Goal: Transaction & Acquisition: Purchase product/service

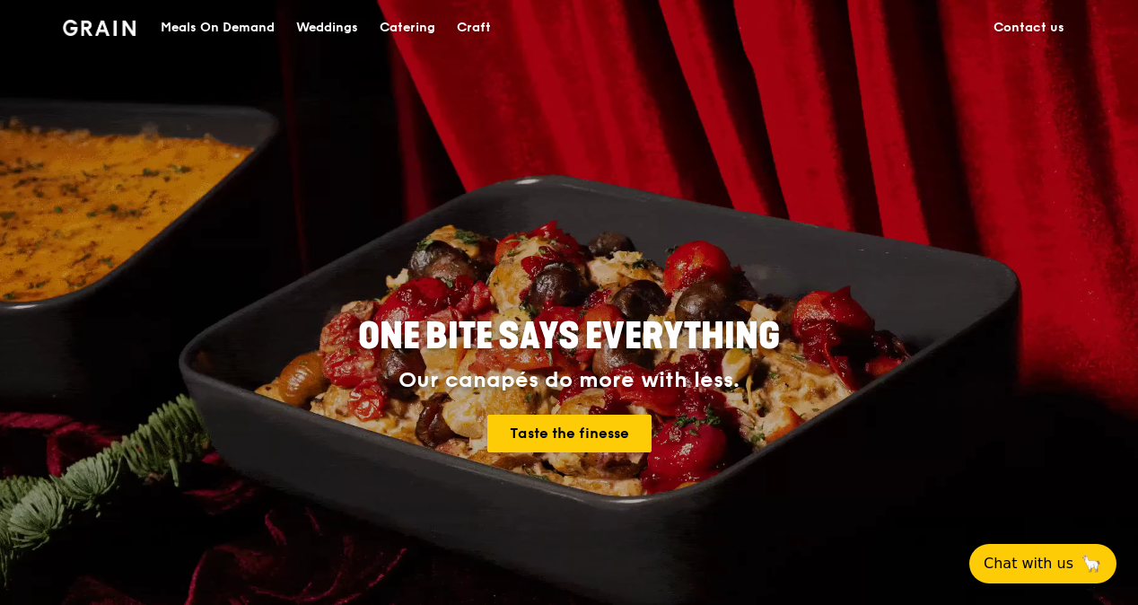
click at [394, 23] on div "Catering" at bounding box center [408, 28] width 56 height 54
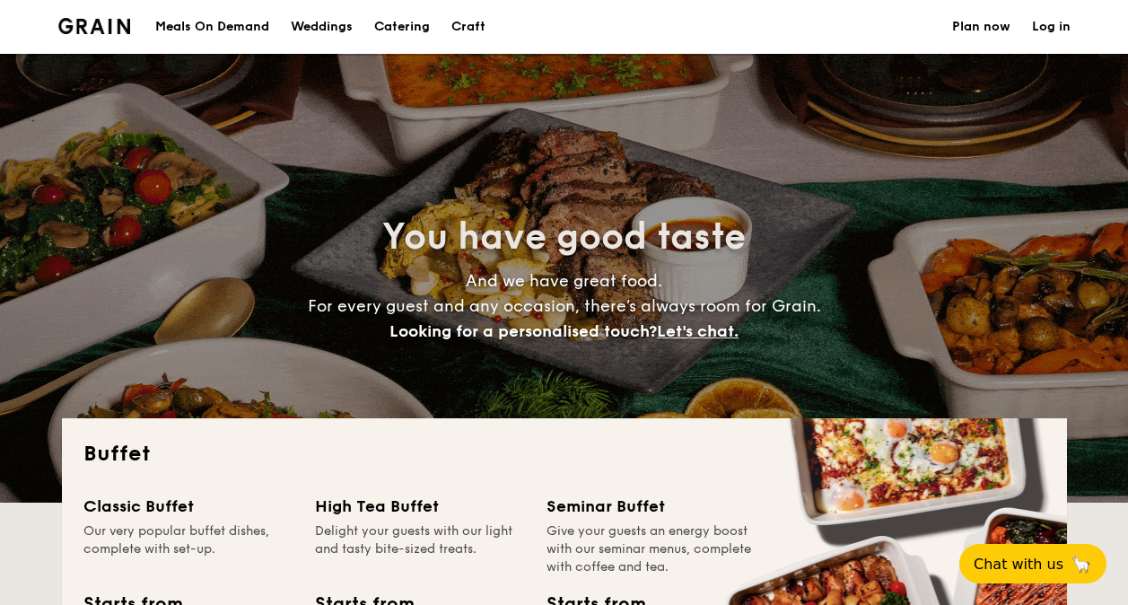
select select
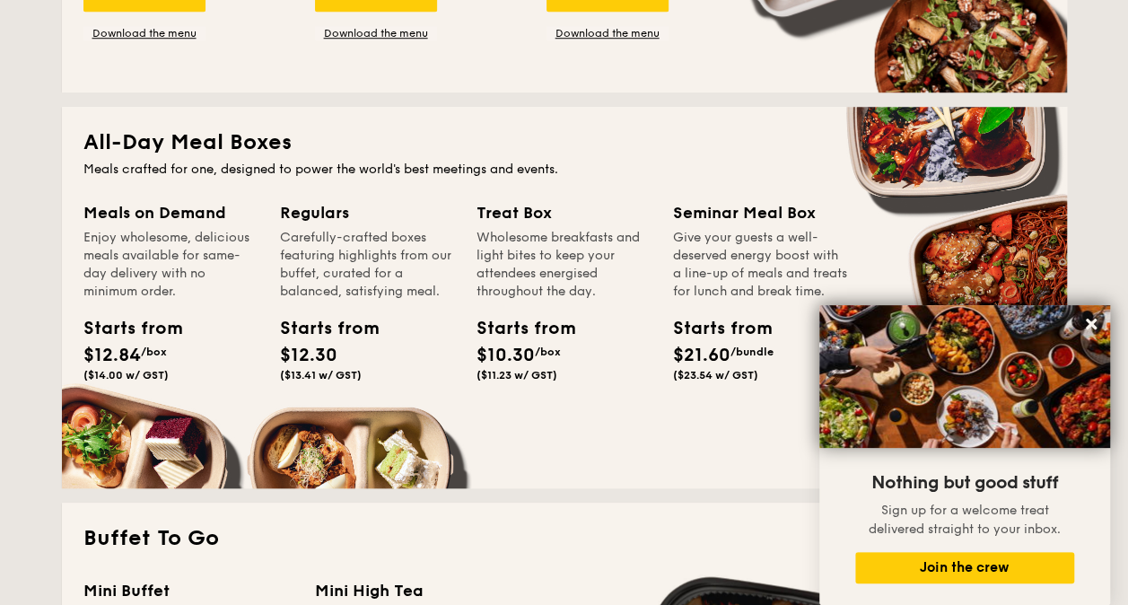
scroll to position [693, 0]
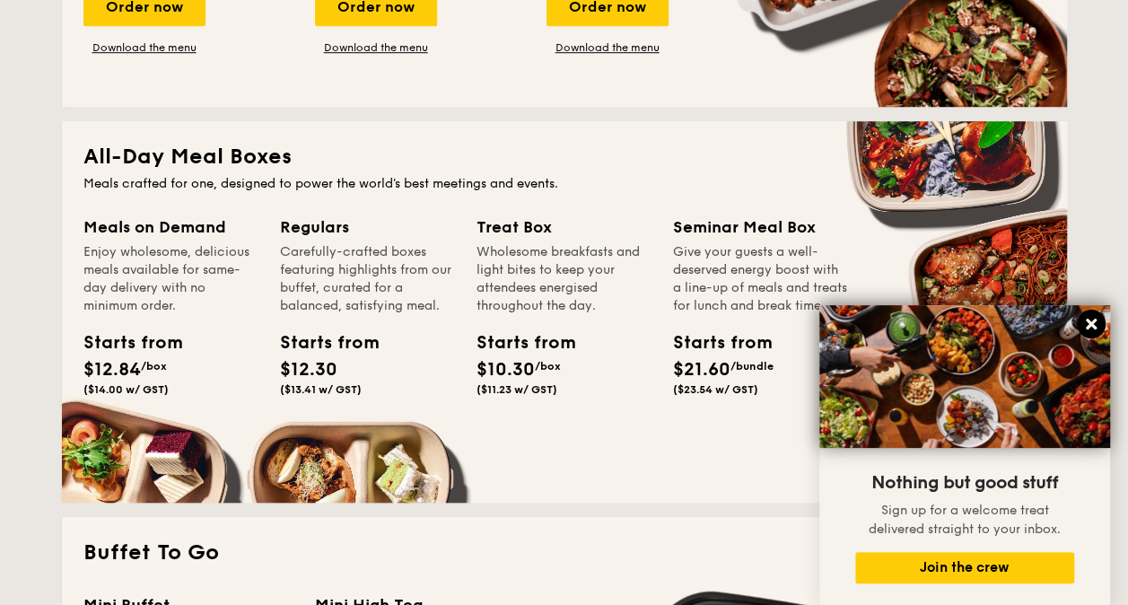
click at [1085, 318] on icon at bounding box center [1091, 324] width 16 height 16
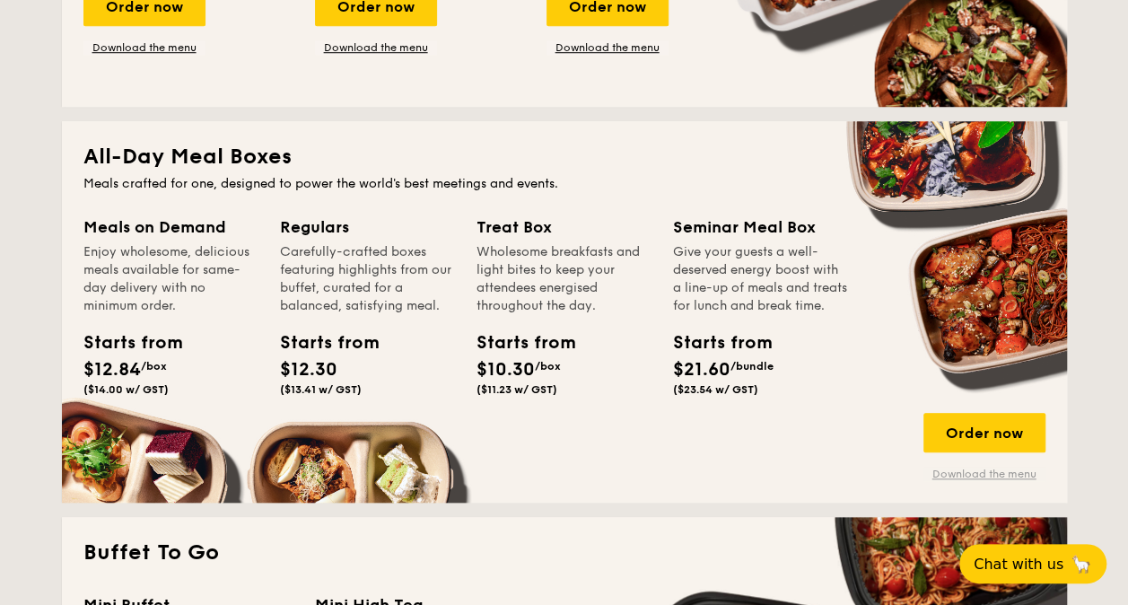
click at [973, 470] on link "Download the menu" at bounding box center [984, 474] width 122 height 14
click at [994, 436] on div "Order now" at bounding box center [984, 432] width 122 height 39
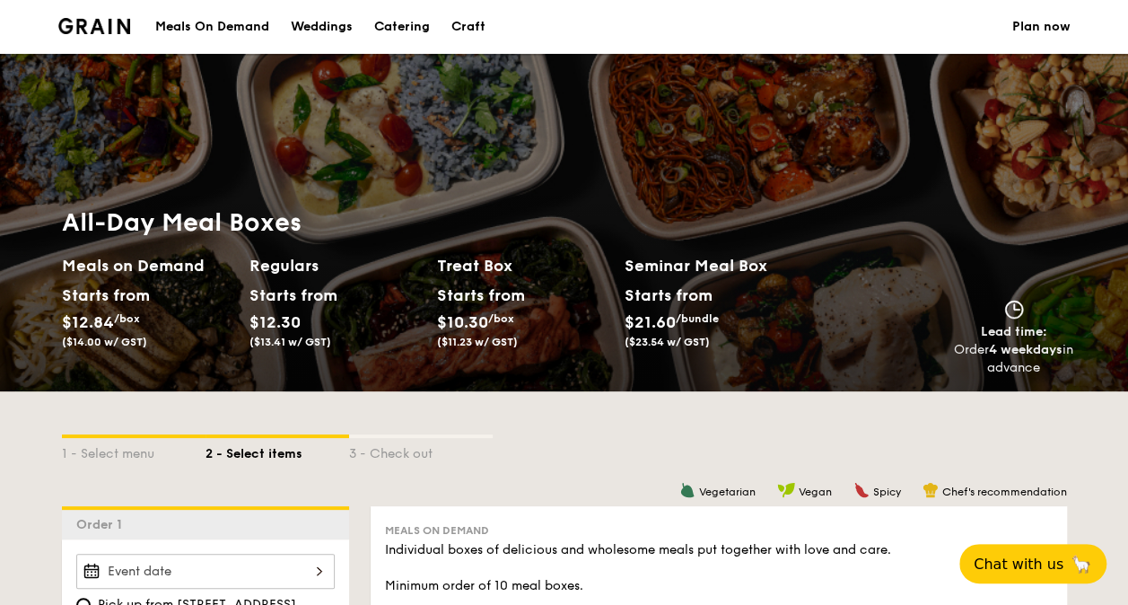
scroll to position [529, 0]
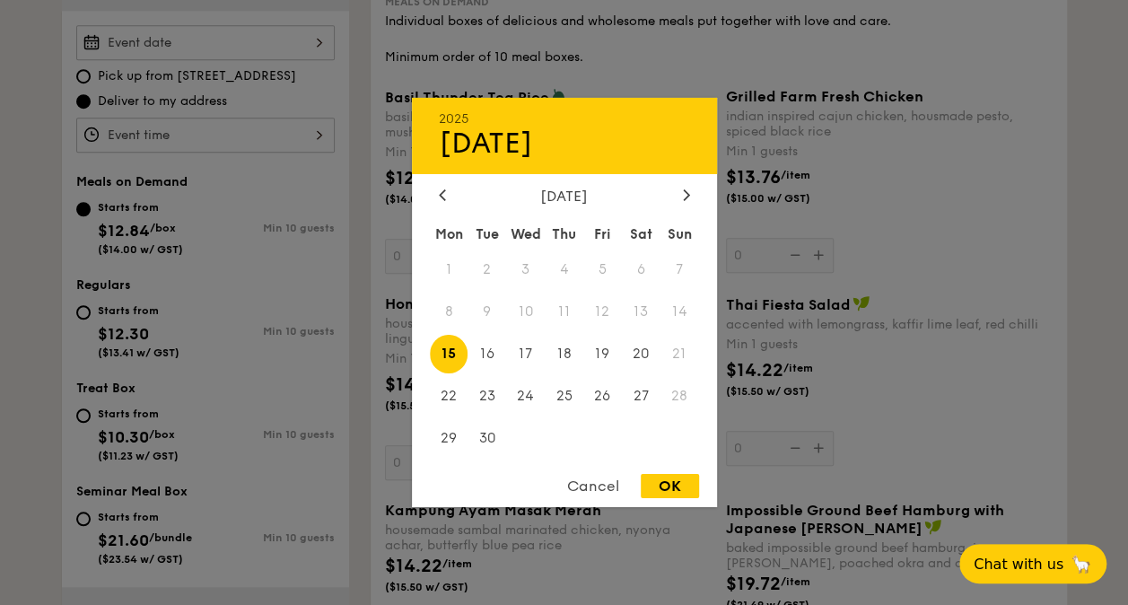
click at [314, 41] on div "2025 Sep [DATE] Tue Wed Thu Fri Sat Sun 1 2 3 4 5 6 7 8 9 10 11 12 13 14 15 16 …" at bounding box center [205, 42] width 258 height 35
click at [495, 356] on span "16" at bounding box center [487, 354] width 39 height 39
click at [651, 488] on div "OK" at bounding box center [670, 486] width 58 height 24
type input "[DATE]"
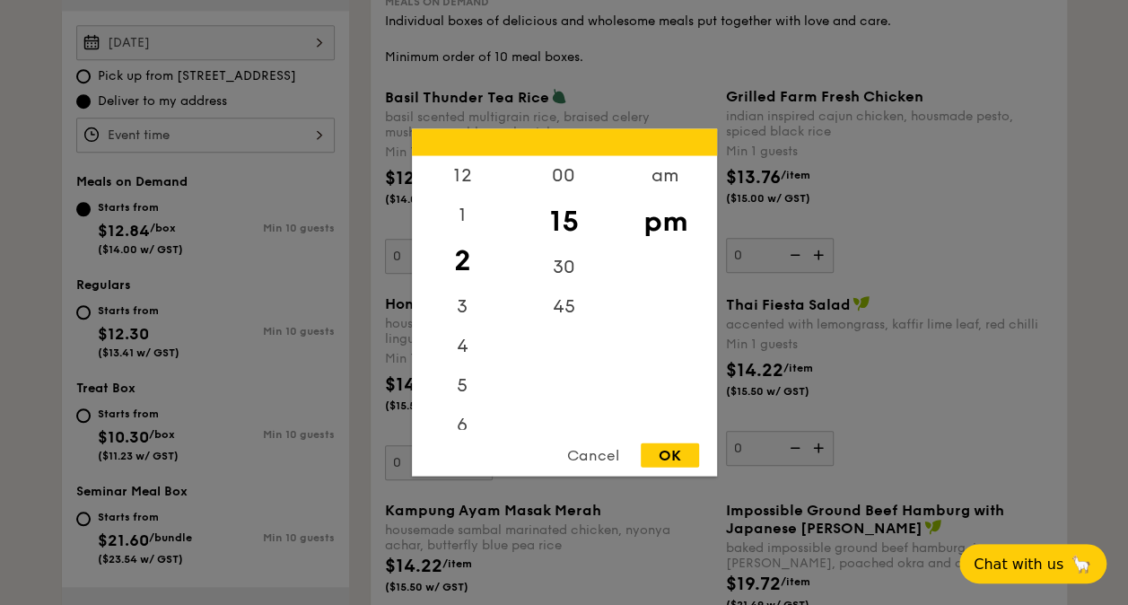
click at [322, 131] on div "12 1 2 3 4 5 6 7 8 9 10 11 00 15 30 45 am pm Cancel OK" at bounding box center [205, 135] width 258 height 35
click at [459, 188] on div "12" at bounding box center [462, 182] width 101 height 52
click at [569, 179] on div "00" at bounding box center [563, 182] width 101 height 52
click at [684, 452] on div "OK" at bounding box center [670, 455] width 58 height 24
type input "12:00PM"
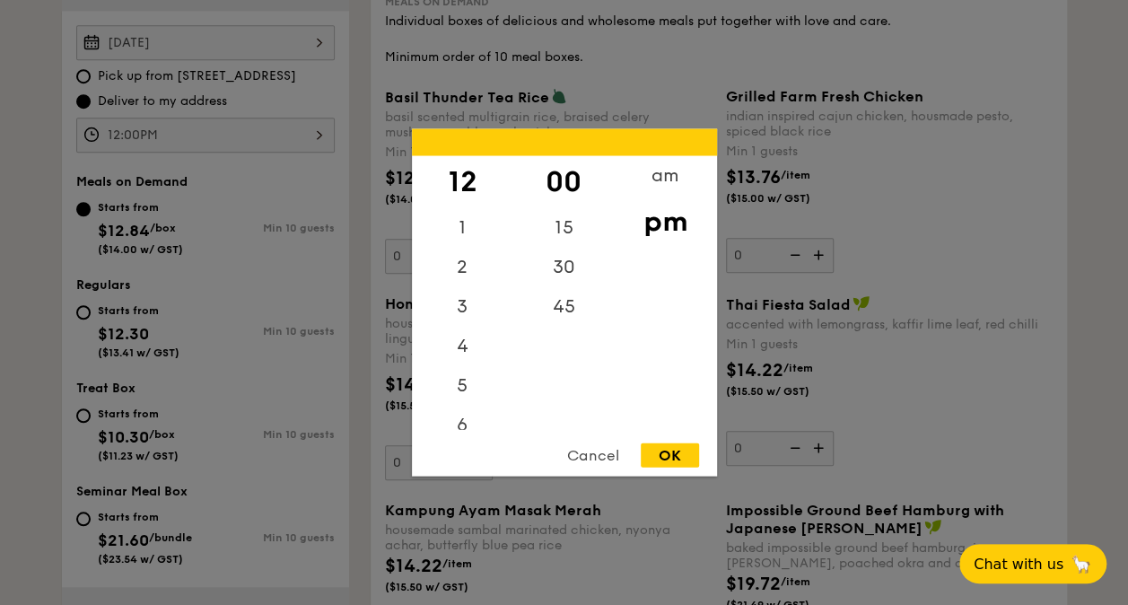
click at [326, 133] on div "12:00PM 12 1 2 3 4 5 6 7 8 9 10 11 00 15 30 45 am pm Cancel OK" at bounding box center [205, 135] width 258 height 35
click at [326, 133] on div at bounding box center [564, 302] width 1128 height 605
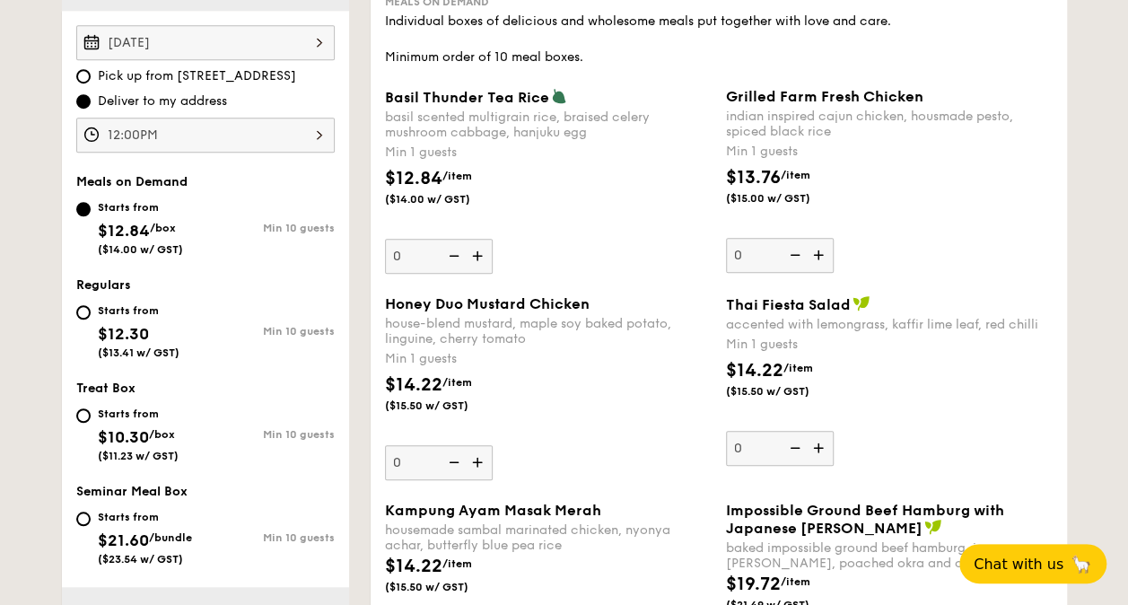
click at [92, 313] on div "Starts from $12.30 ($13.41 w/ GST)" at bounding box center [140, 329] width 129 height 59
click at [91, 313] on input "Starts from $12.30 ($13.41 w/ GST) Min 10 guests" at bounding box center [83, 312] width 14 height 14
radio input "true"
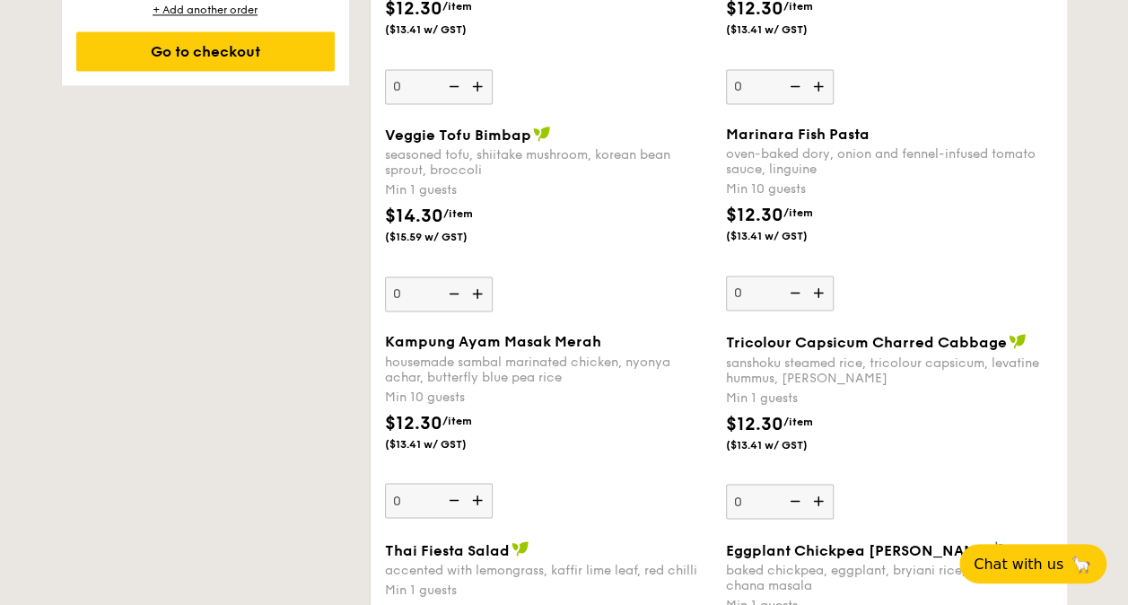
scroll to position [1341, 0]
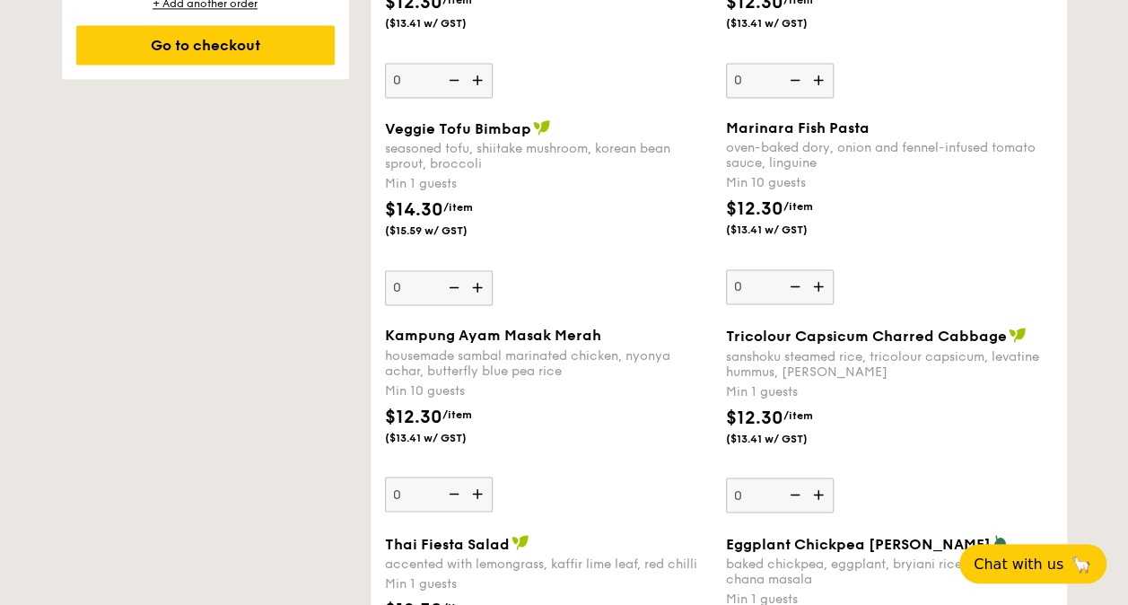
type input "10"
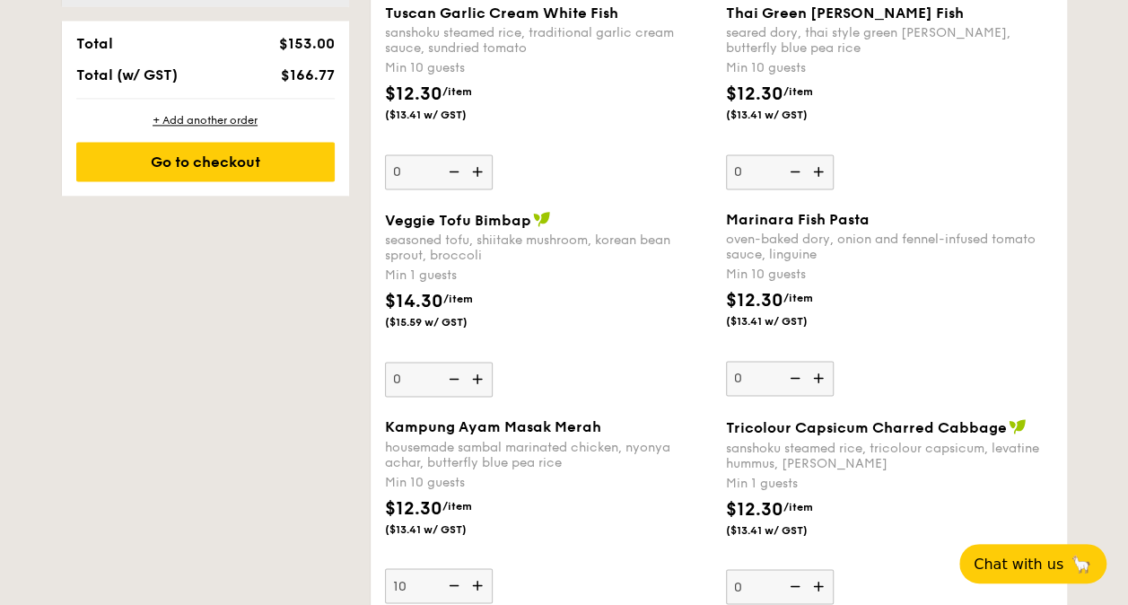
scroll to position [1298, 0]
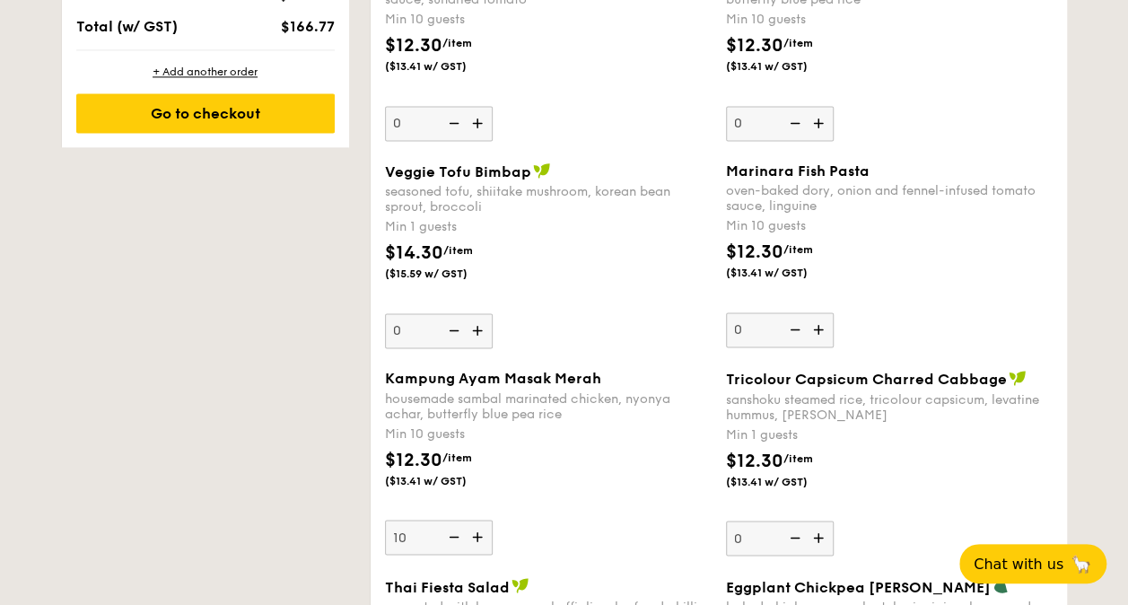
click at [433, 531] on input "10" at bounding box center [439, 537] width 108 height 35
type input "10"
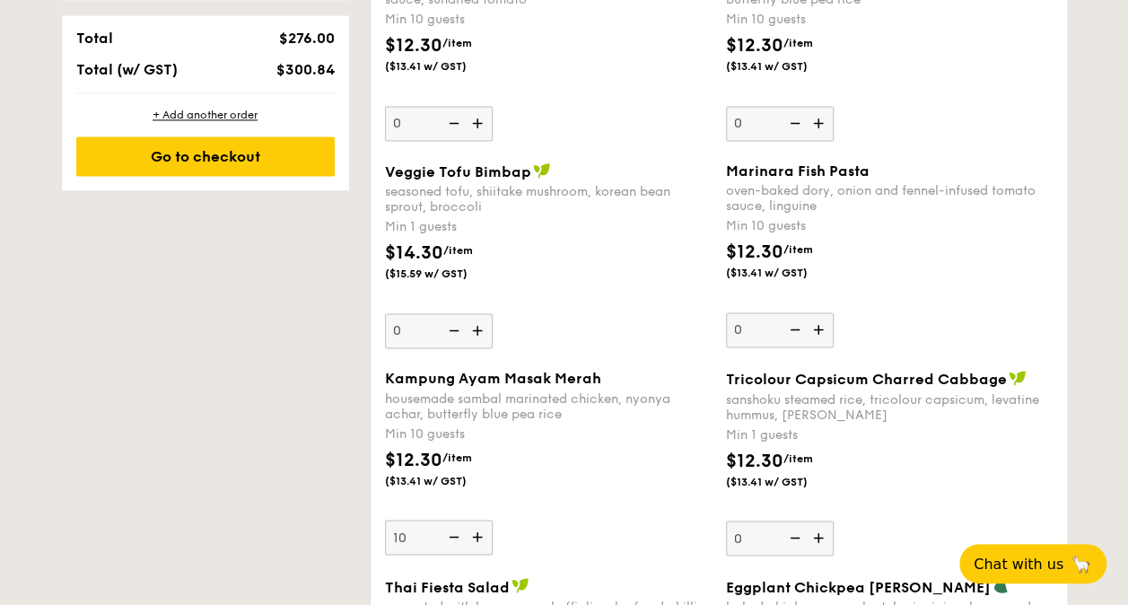
scroll to position [1341, 0]
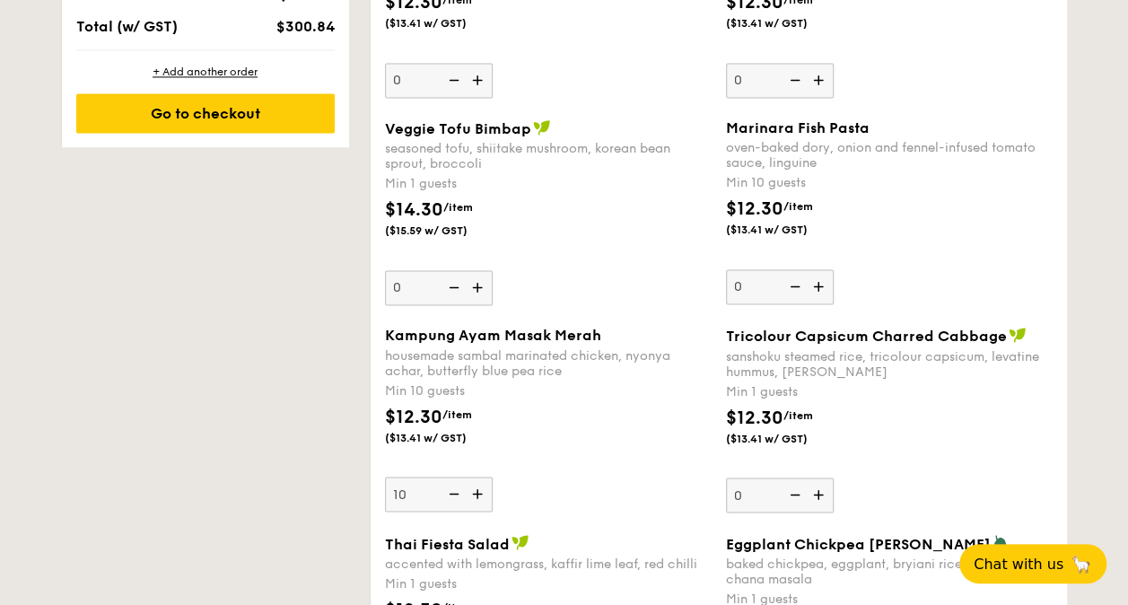
click at [437, 442] on div "$12.30 /item ($13.41 w/ GST)" at bounding box center [548, 434] width 341 height 63
click at [437, 476] on input "10" at bounding box center [439, 493] width 108 height 35
click at [226, 68] on div "+ Add another order" at bounding box center [205, 72] width 258 height 14
type input "0"
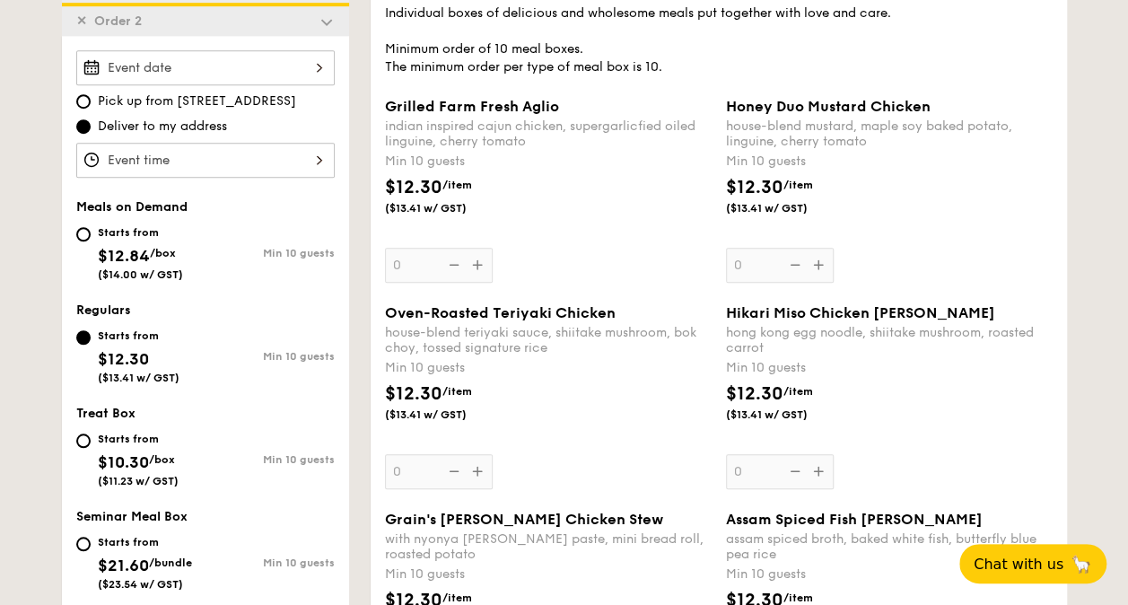
scroll to position [407, 0]
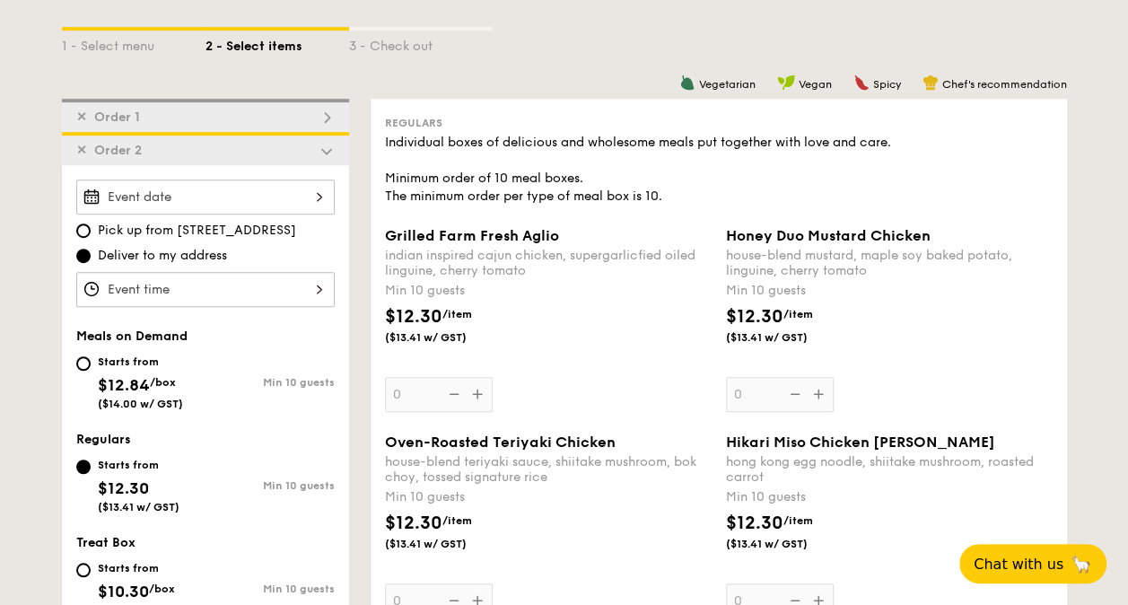
click at [331, 120] on img at bounding box center [327, 117] width 16 height 16
type input "10"
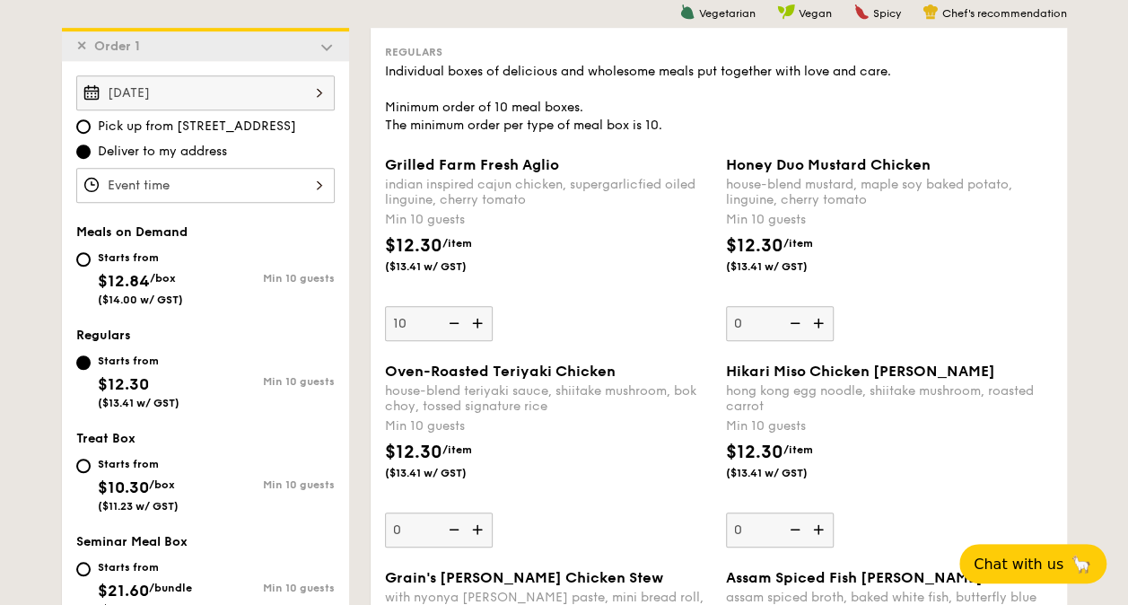
scroll to position [479, 0]
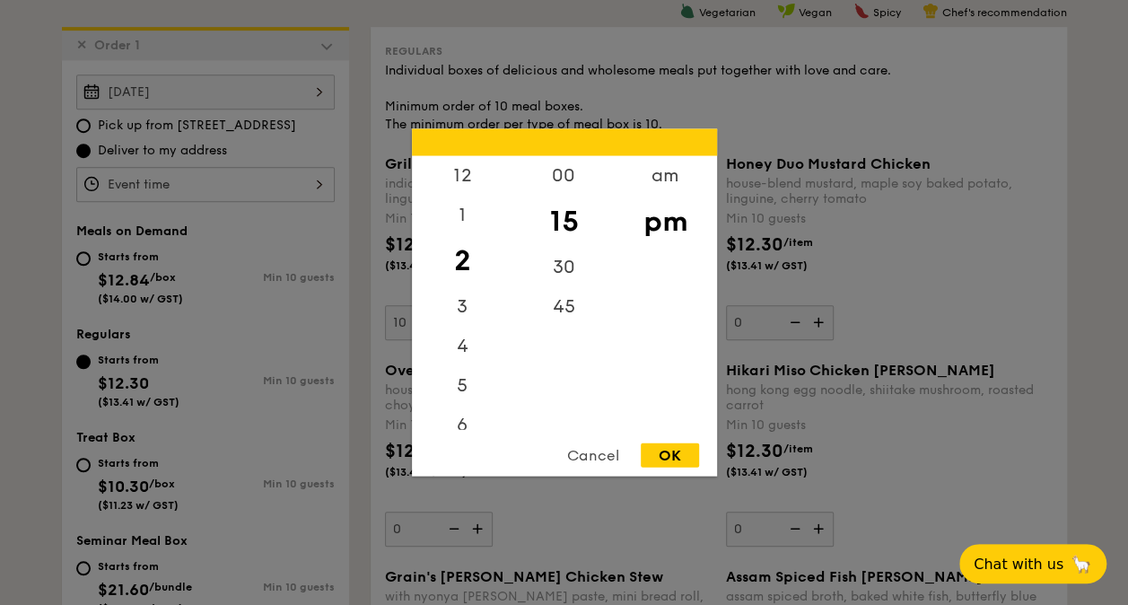
click at [316, 179] on div "12 1 2 3 4 5 6 7 8 9 10 11 00 15 30 45 am pm Cancel OK" at bounding box center [205, 184] width 258 height 35
click at [461, 172] on div "12" at bounding box center [462, 182] width 101 height 52
click at [576, 179] on div "00" at bounding box center [563, 182] width 101 height 52
click at [668, 446] on div "OK" at bounding box center [670, 455] width 58 height 24
type input "12:00PM"
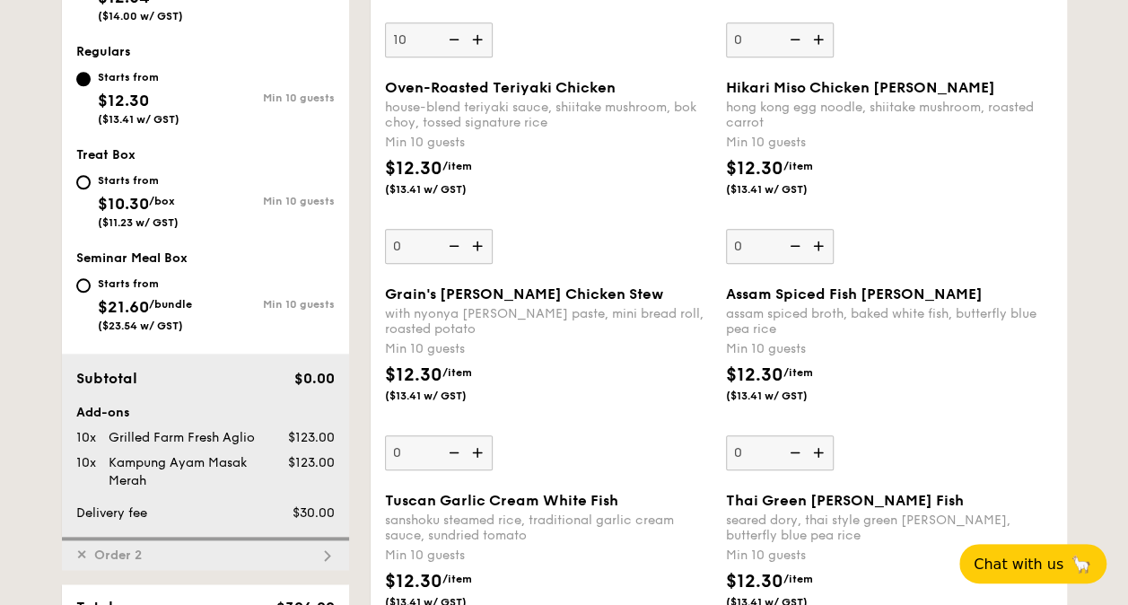
scroll to position [835, 0]
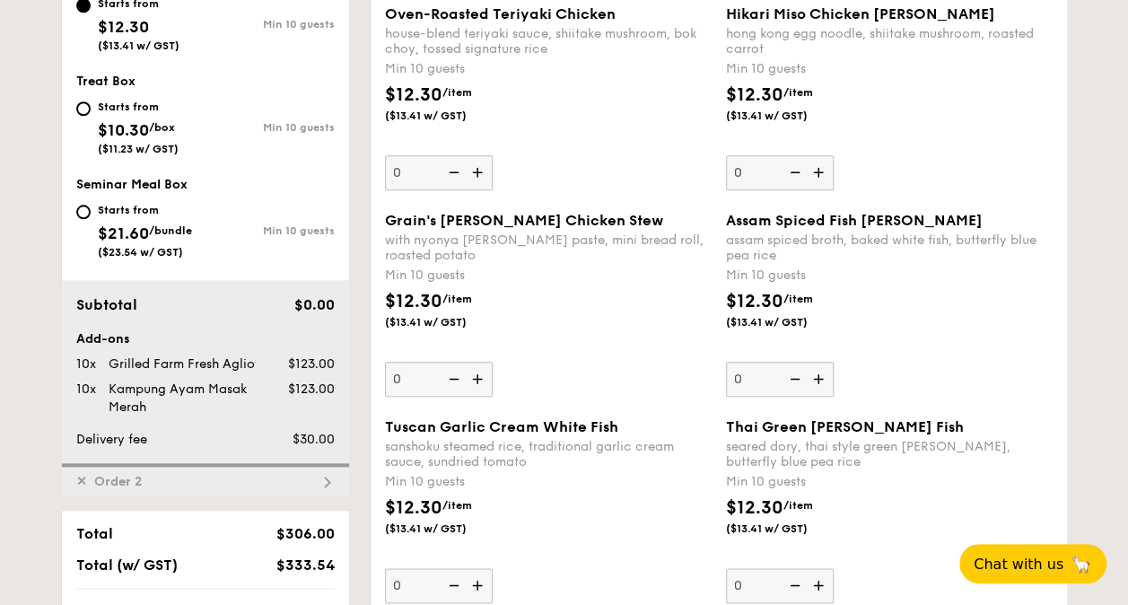
click at [84, 481] on span "✕" at bounding box center [81, 481] width 11 height 15
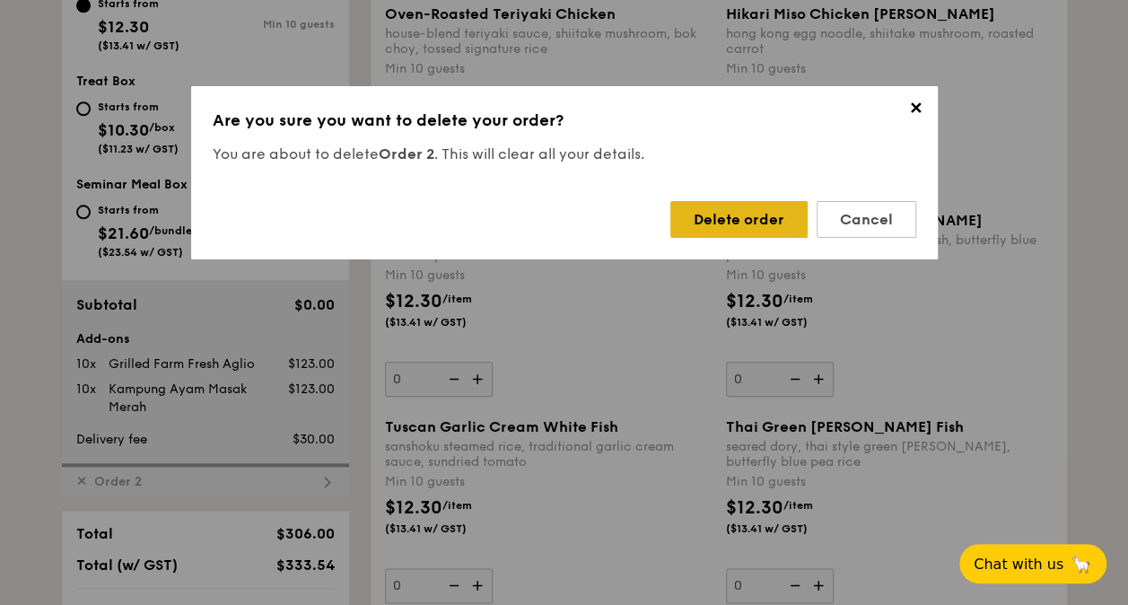
click at [709, 223] on div "Delete order" at bounding box center [738, 219] width 137 height 37
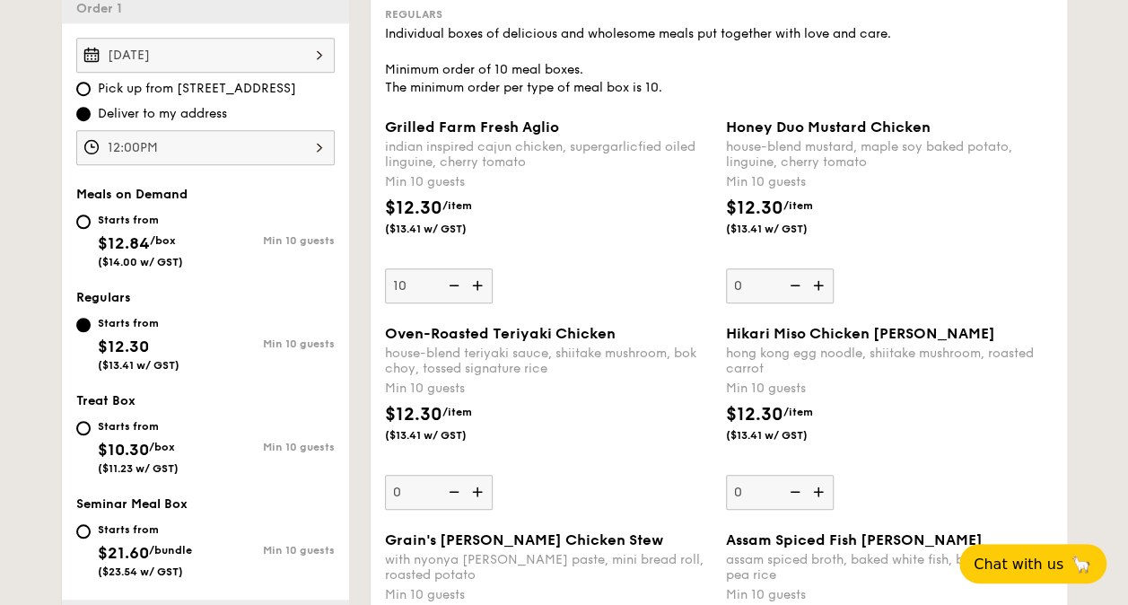
scroll to position [553, 0]
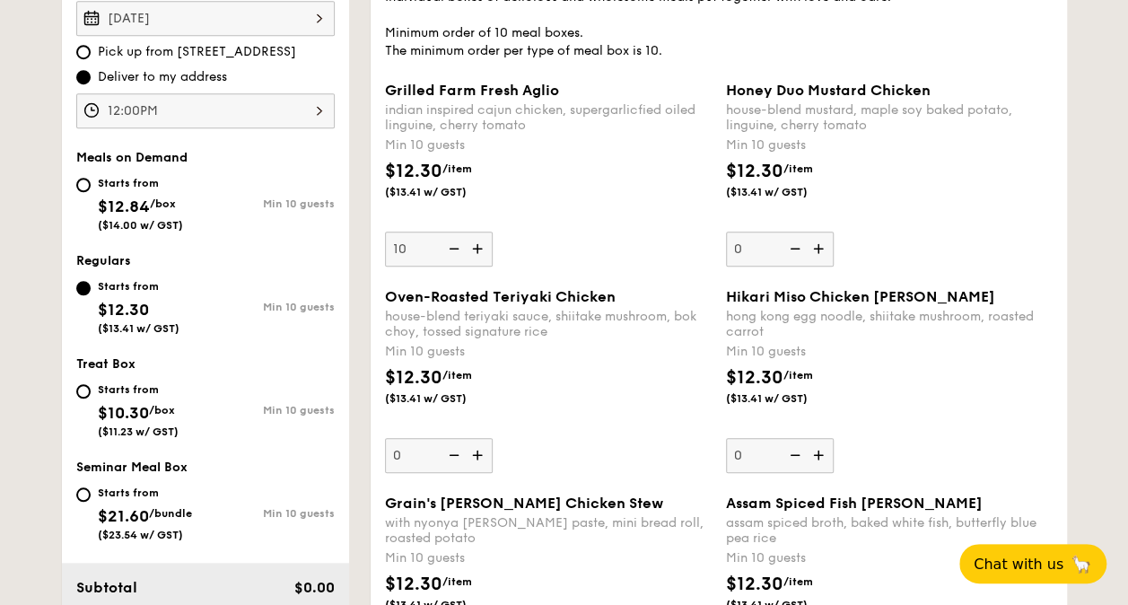
click at [477, 252] on img at bounding box center [479, 249] width 27 height 34
click at [477, 252] on input "10" at bounding box center [439, 249] width 108 height 35
type input "11"
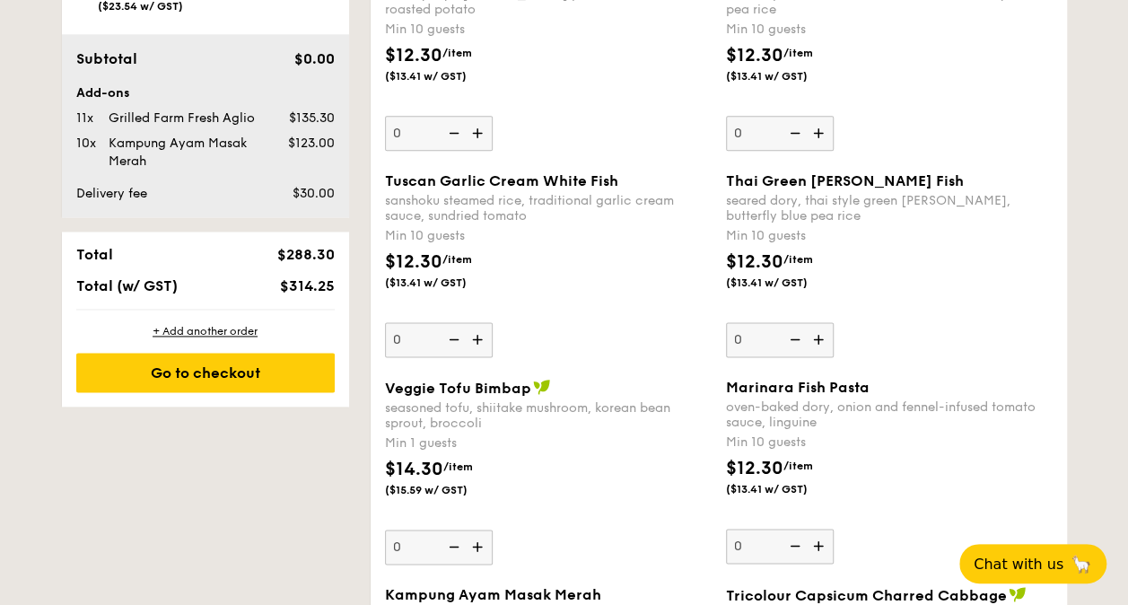
scroll to position [1610, 0]
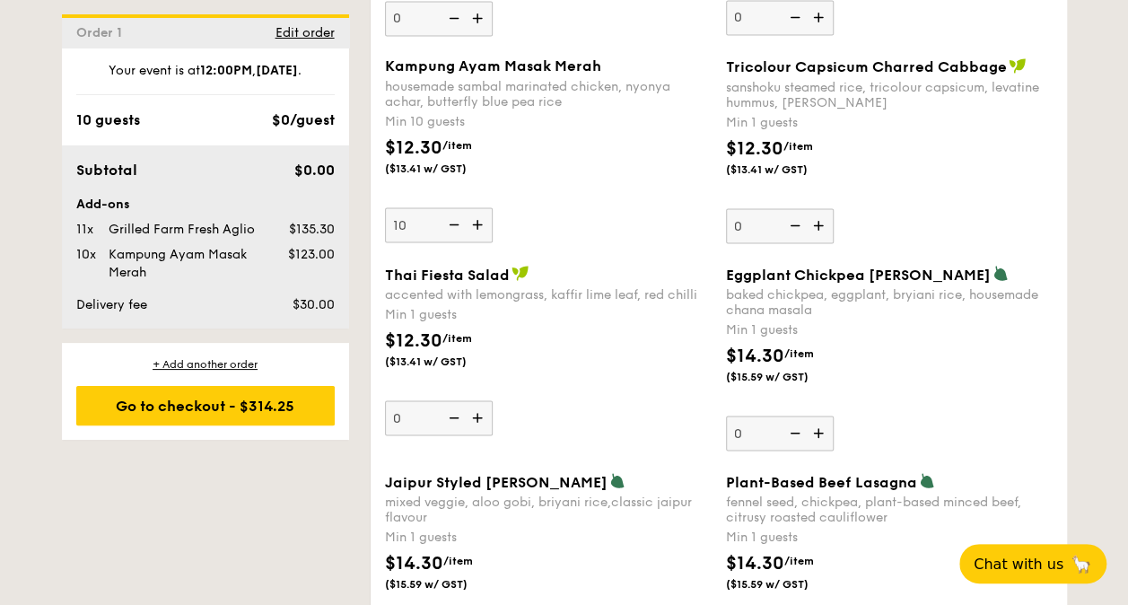
click at [485, 221] on img at bounding box center [479, 224] width 27 height 34
click at [485, 221] on input "10" at bounding box center [439, 224] width 108 height 35
type input "11"
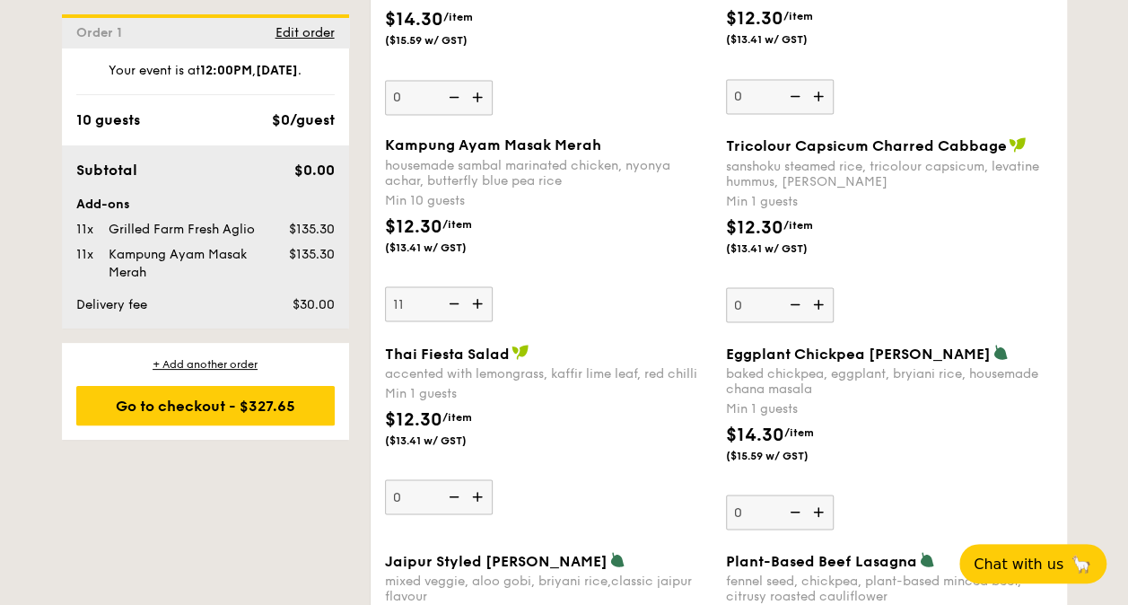
scroll to position [1542, 0]
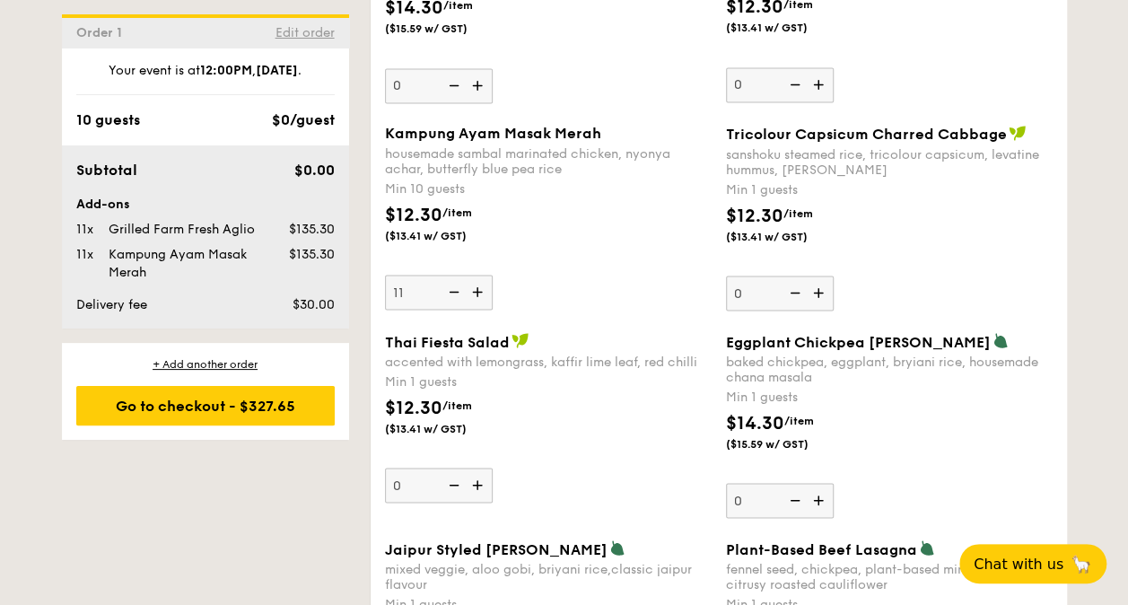
click at [308, 33] on span "Edit order" at bounding box center [304, 32] width 59 height 15
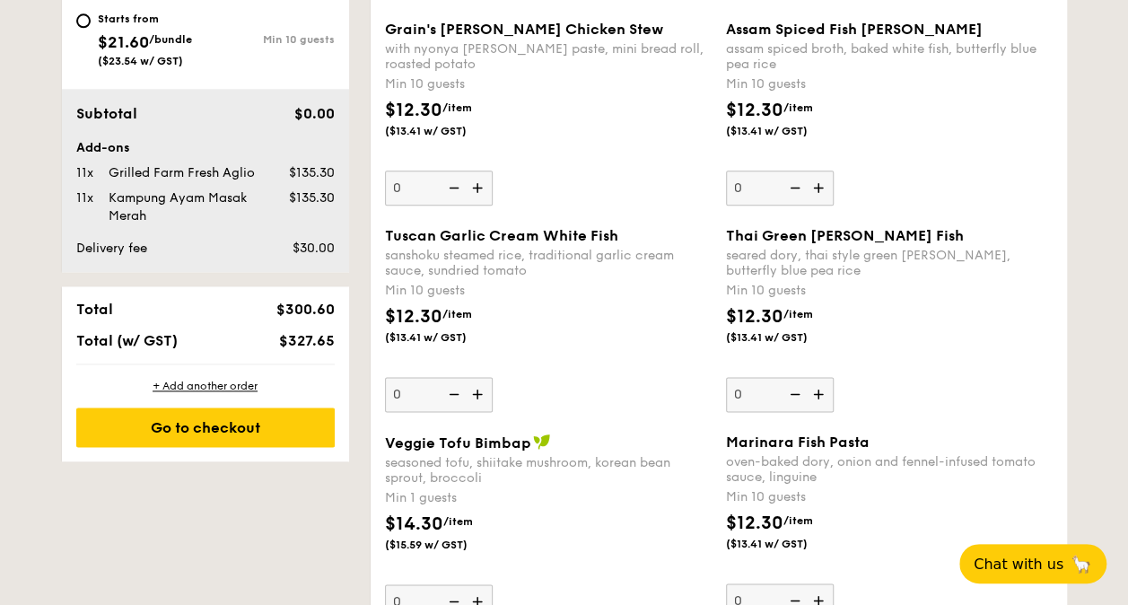
scroll to position [1033, 0]
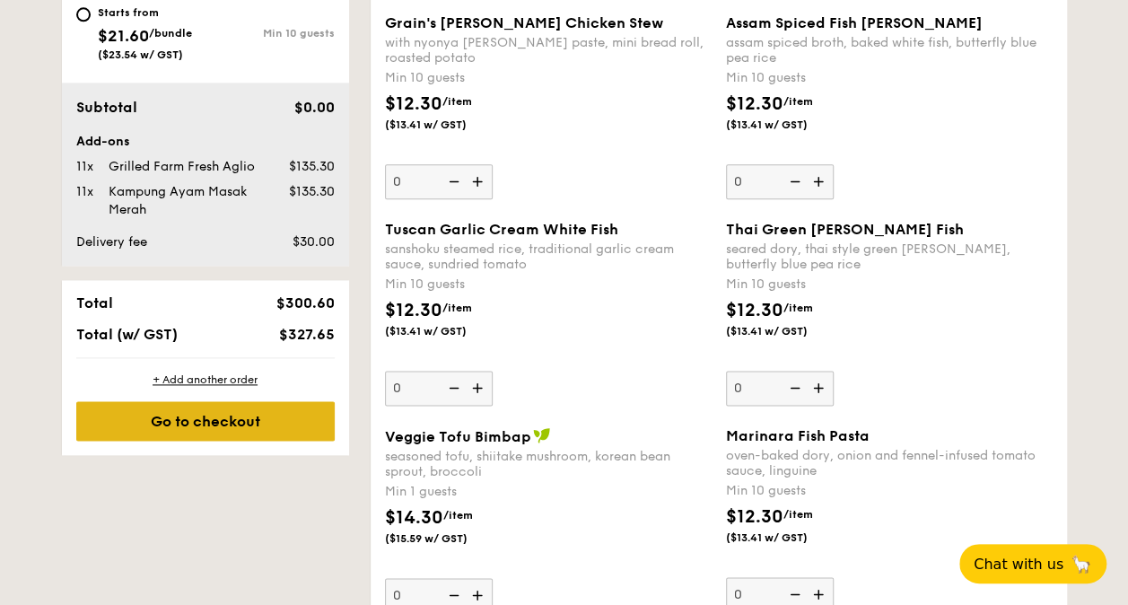
click at [283, 437] on div "Go to checkout" at bounding box center [205, 420] width 258 height 39
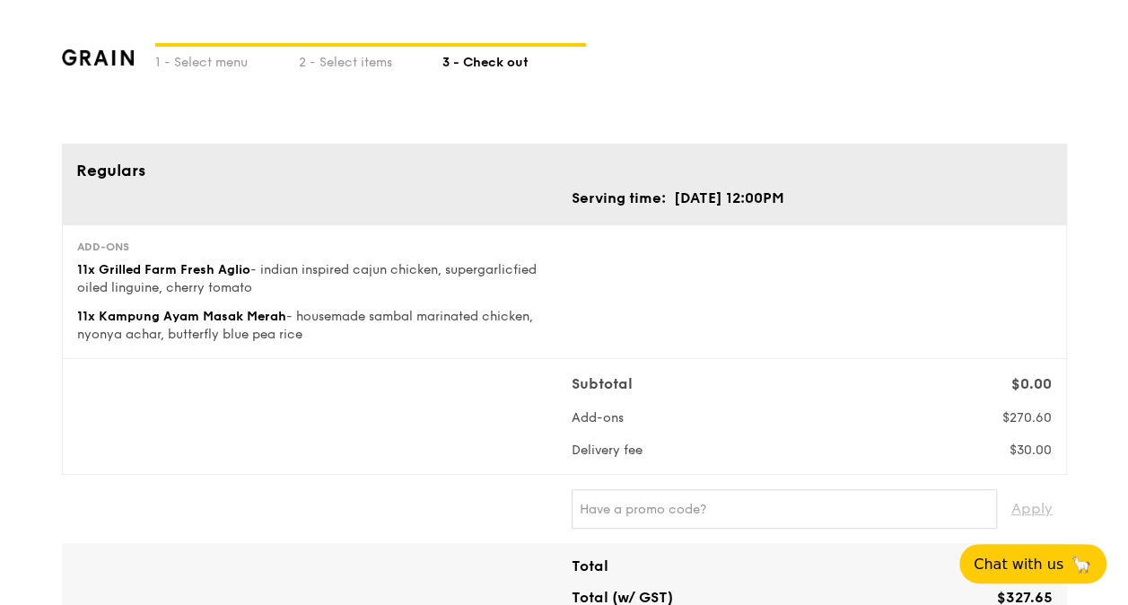
scroll to position [529, 0]
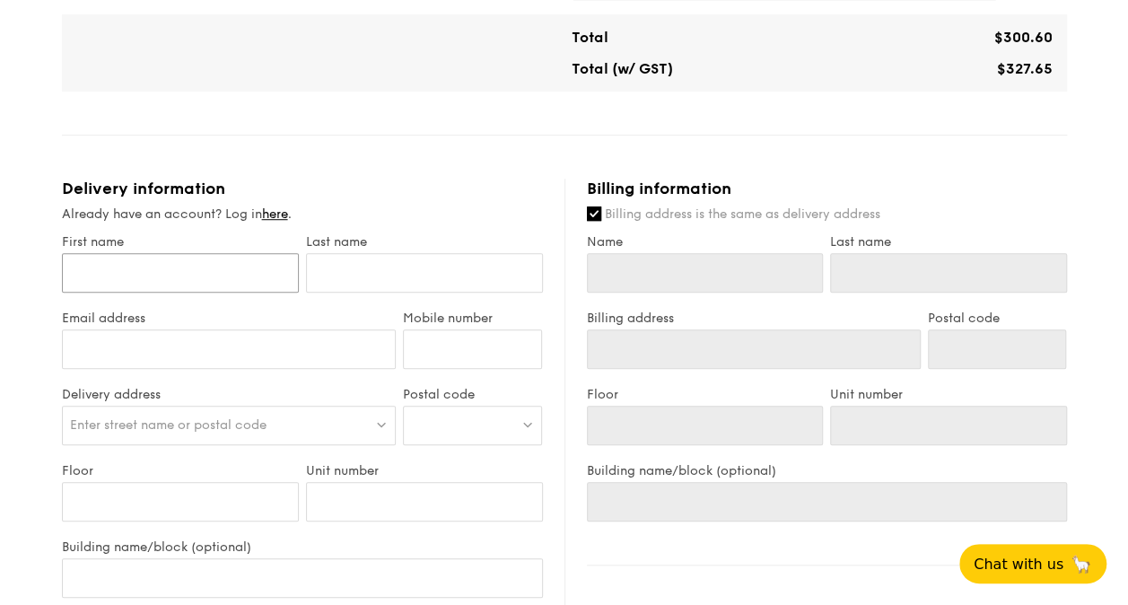
click at [183, 278] on input "First name" at bounding box center [180, 272] width 237 height 39
type input "[PERSON_NAME]"
type input "Yeo"
type input "[PERSON_NAME][EMAIL_ADDRESS][PERSON_NAME][DOMAIN_NAME]"
type input "94230709"
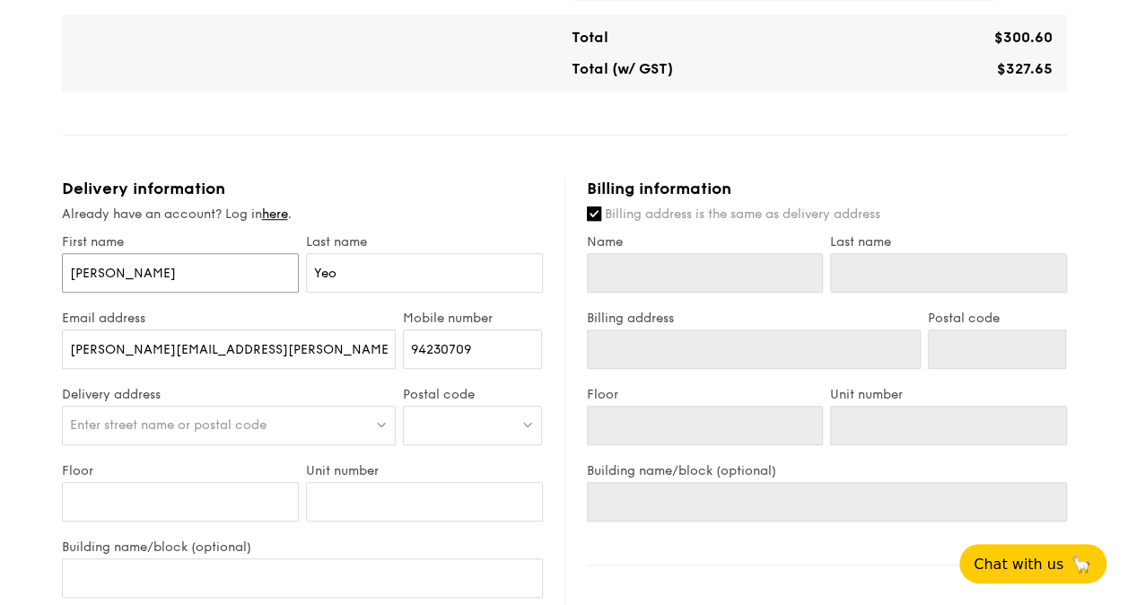
type input "[PERSON_NAME]"
type input "Yeo"
click at [201, 414] on div "Enter street name or postal code" at bounding box center [229, 425] width 335 height 39
type input "[STREET_ADDRESS]"
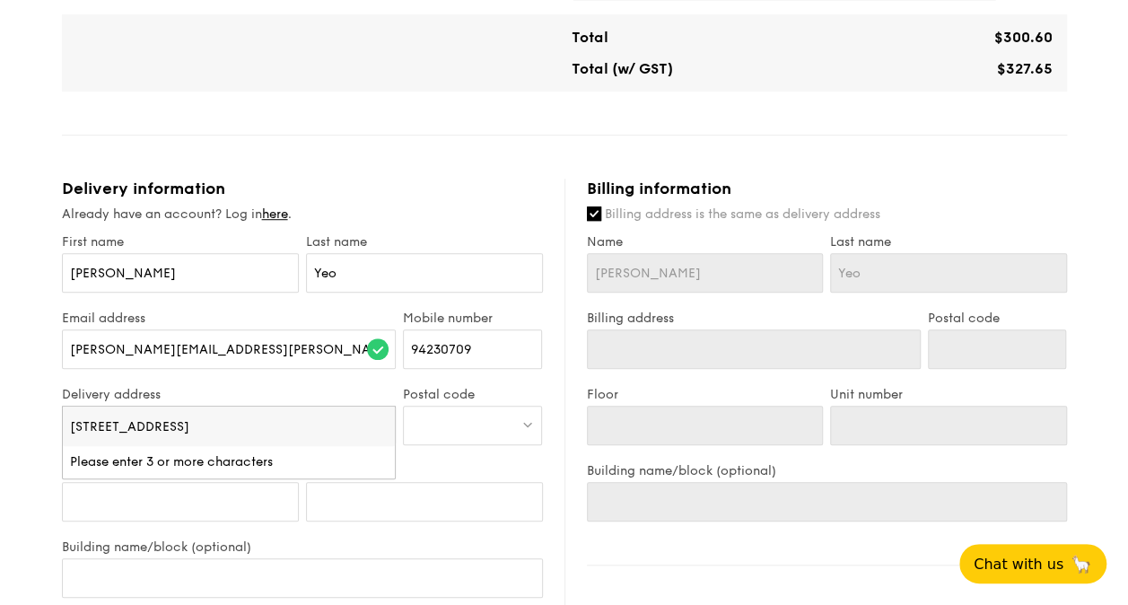
scroll to position [0, 22]
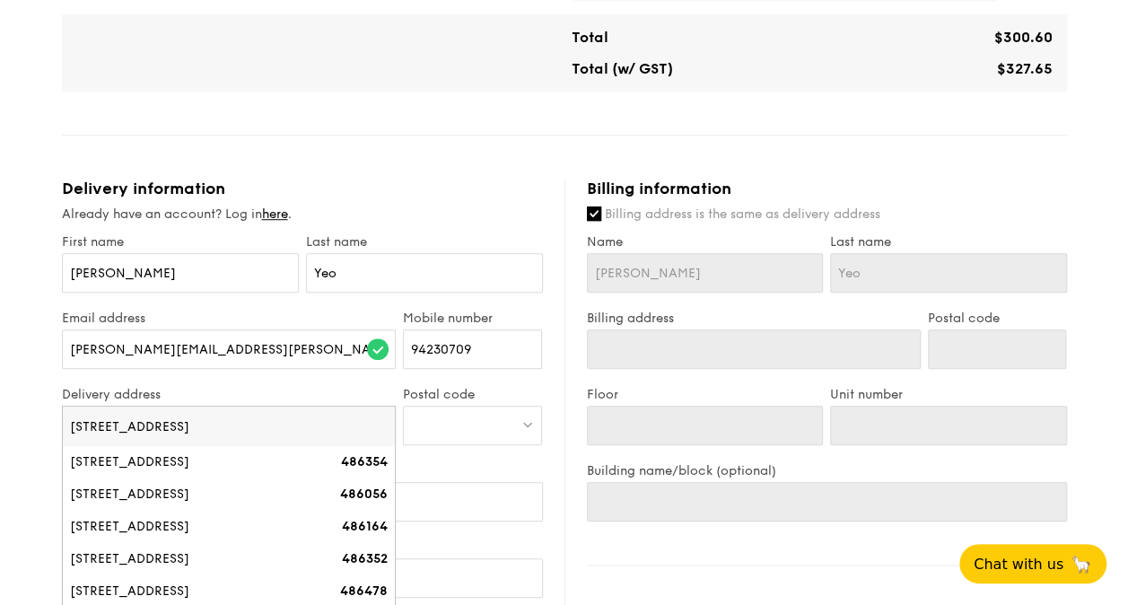
type input "[STREET_ADDRESS]"
type input "486354"
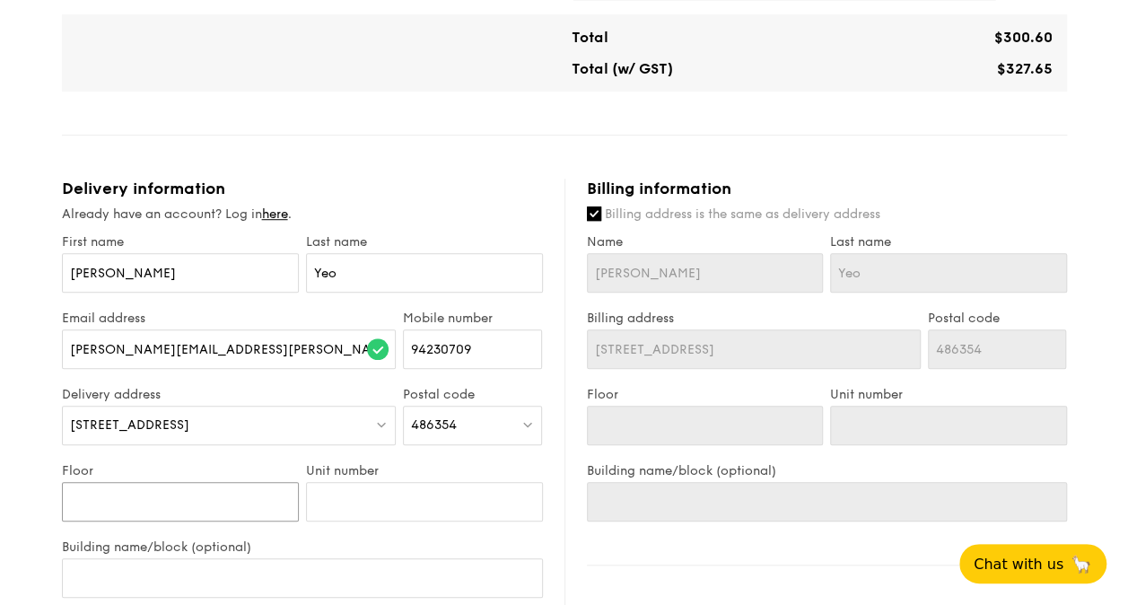
click at [209, 494] on input "Floor" at bounding box center [180, 501] width 237 height 39
type input "5"
click at [341, 505] on input "Unit number" at bounding box center [424, 501] width 237 height 39
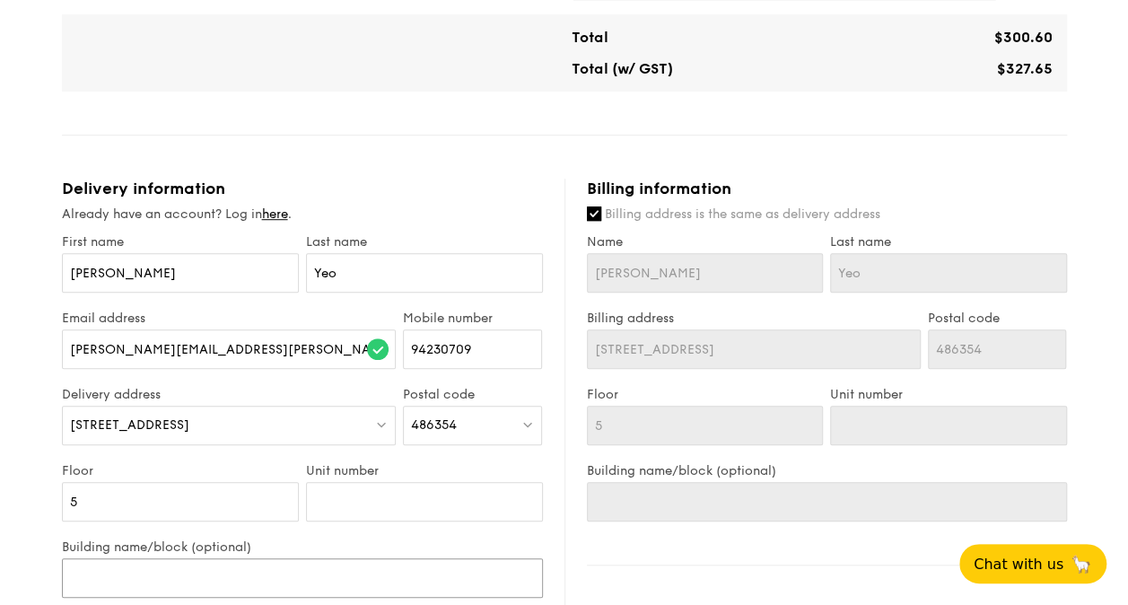
click at [336, 579] on input "Building name/block (optional)" at bounding box center [302, 577] width 481 height 39
type input "Y"
type input "Yu"
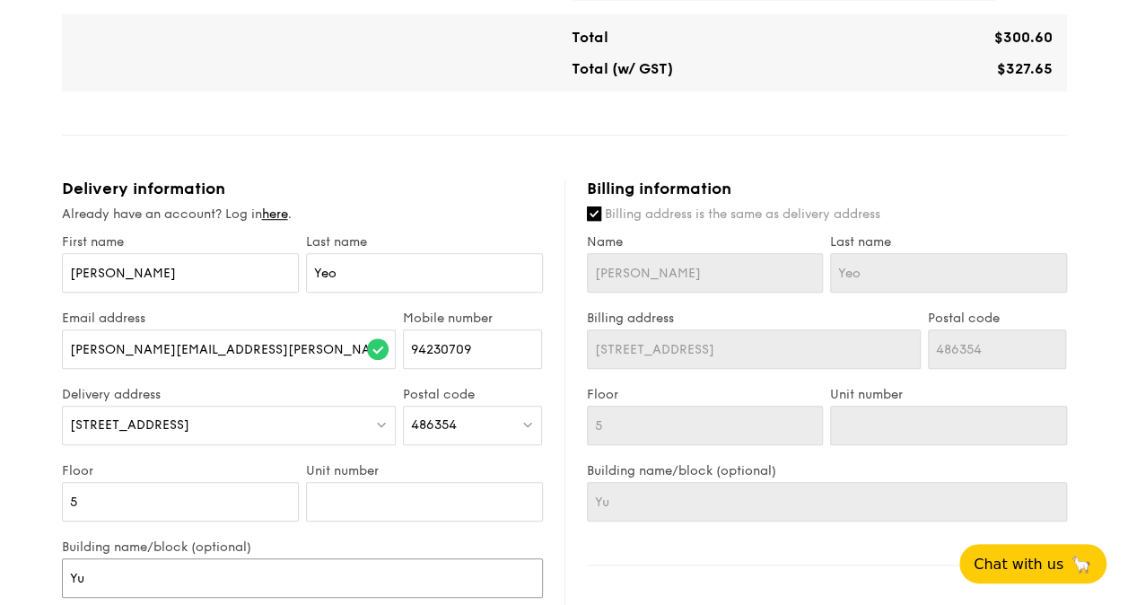
type input "Yus"
type input "Yuse"
type input "Yusen"
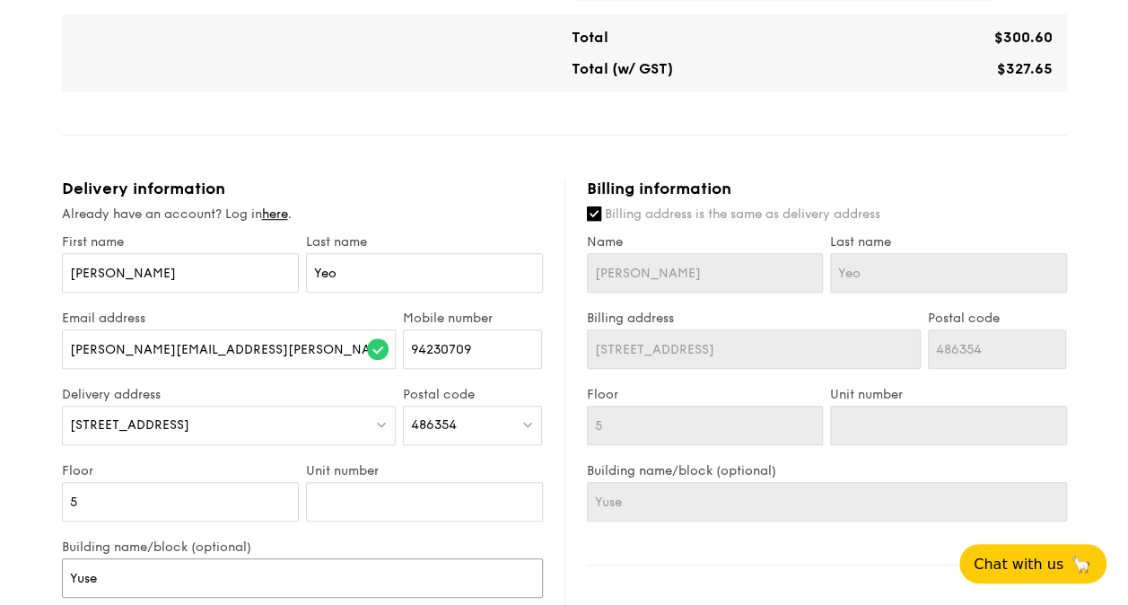
type input "Yusen"
type input "Yusen L"
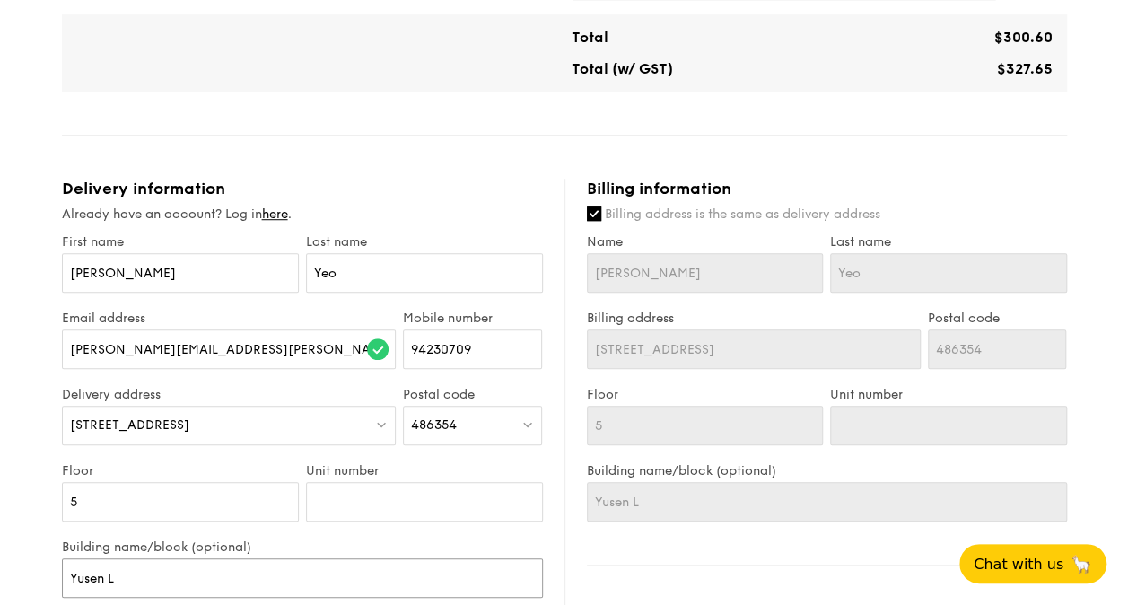
type input "Yusen Lo"
type input "Yusen Log"
type input "Yusen Logi"
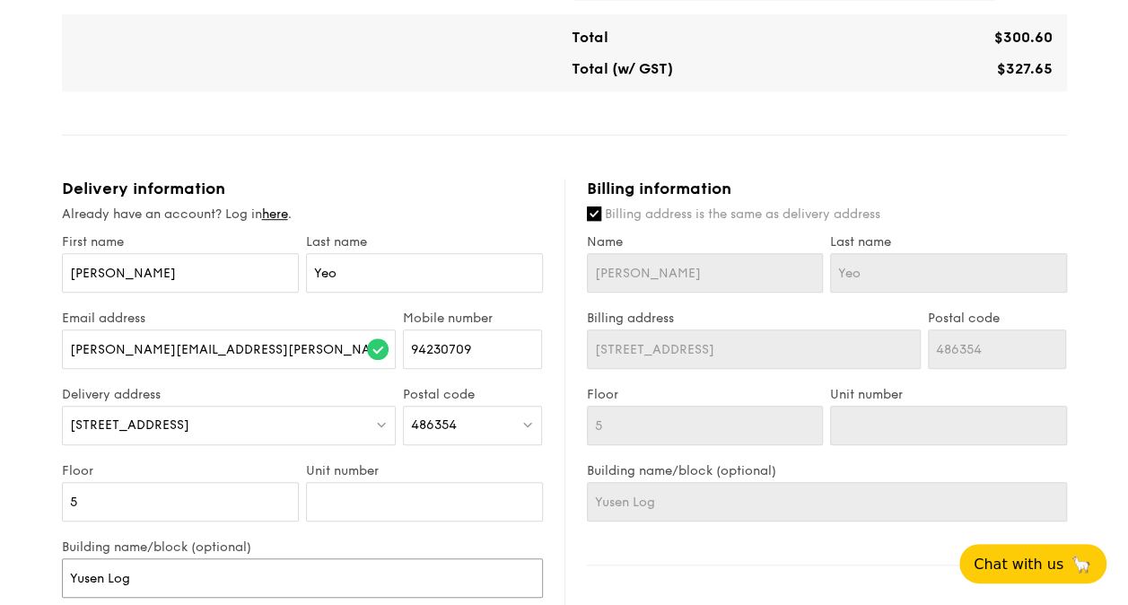
type input "Yusen Logi"
type input "Yusen Logis"
type input "Yusen Logist"
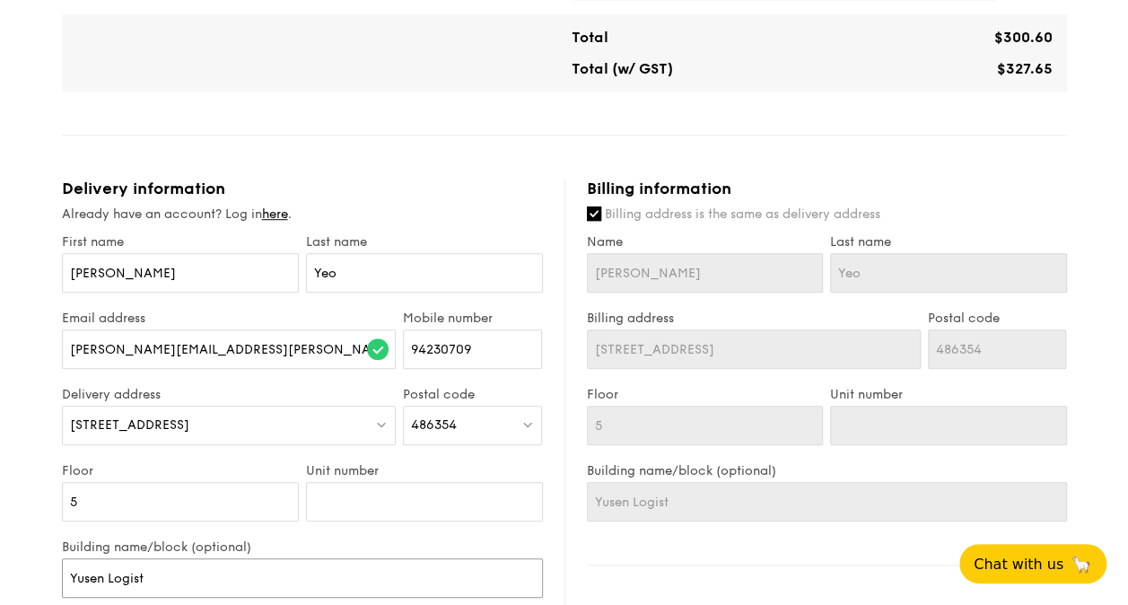
type input "Yusen Logisti"
type input "Yusen Logistic"
type input "Yusen Logistics"
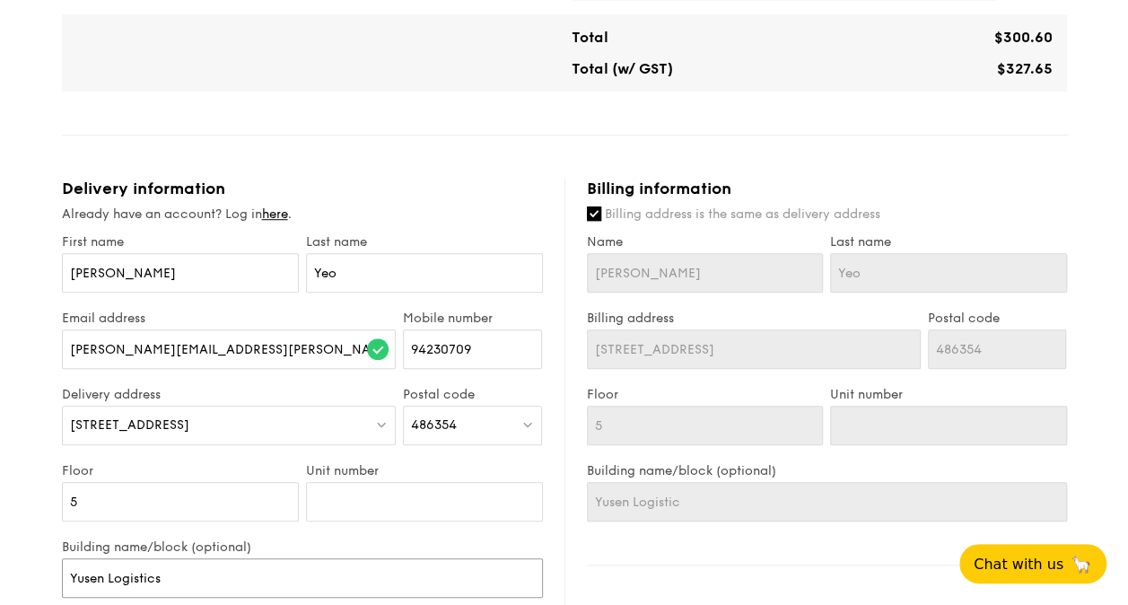
type input "Yusen Logistics"
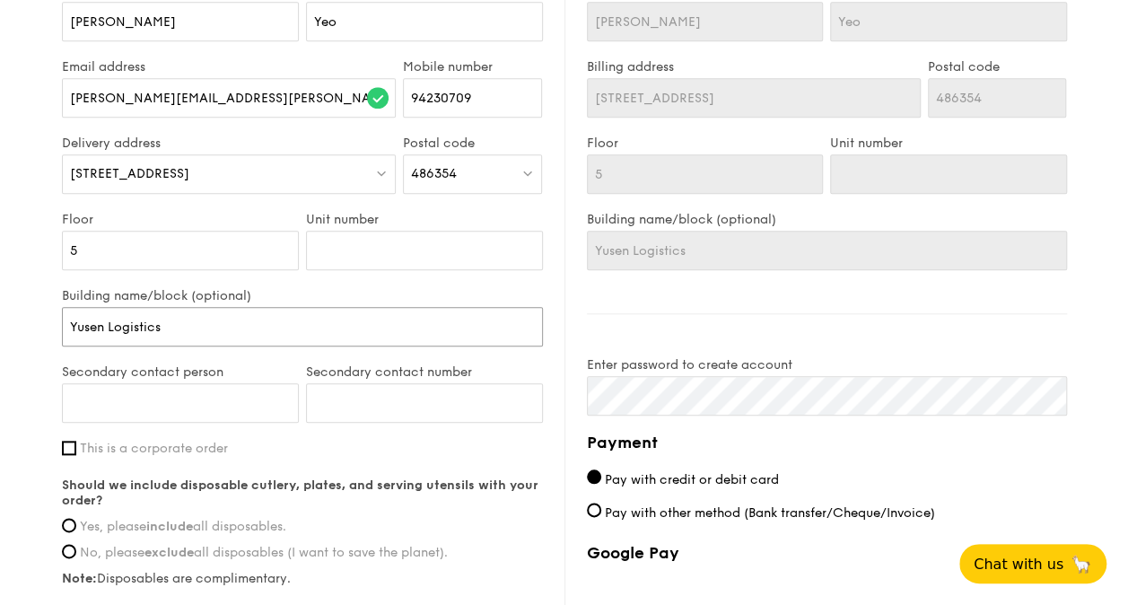
scroll to position [820, 0]
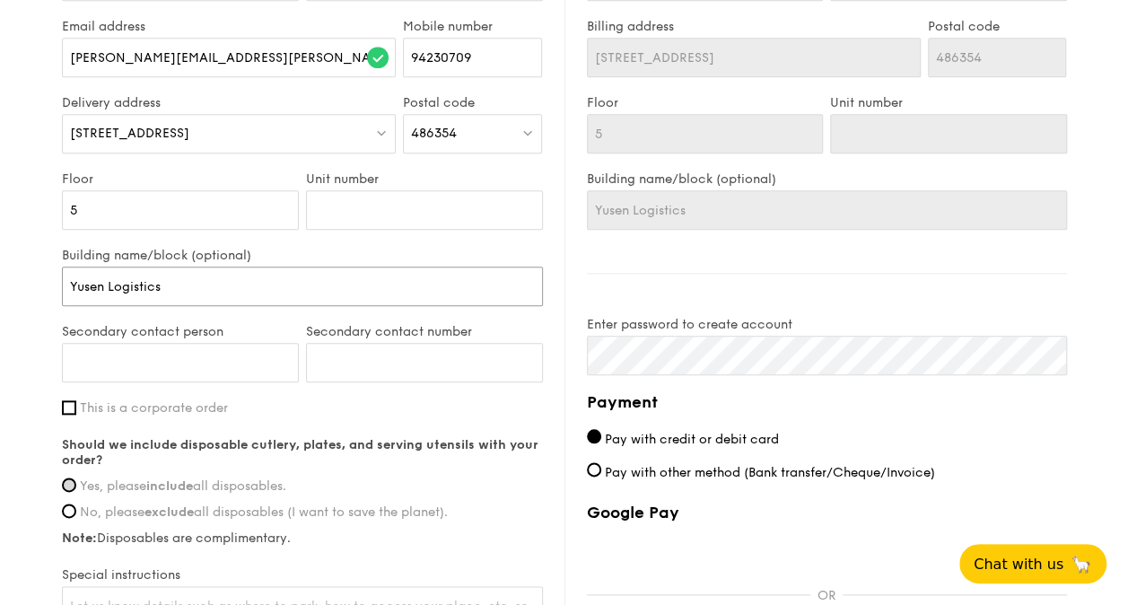
type input "Yusen Logistics"
click at [66, 485] on input "Yes, please include all disposables." at bounding box center [69, 484] width 14 height 14
radio input "true"
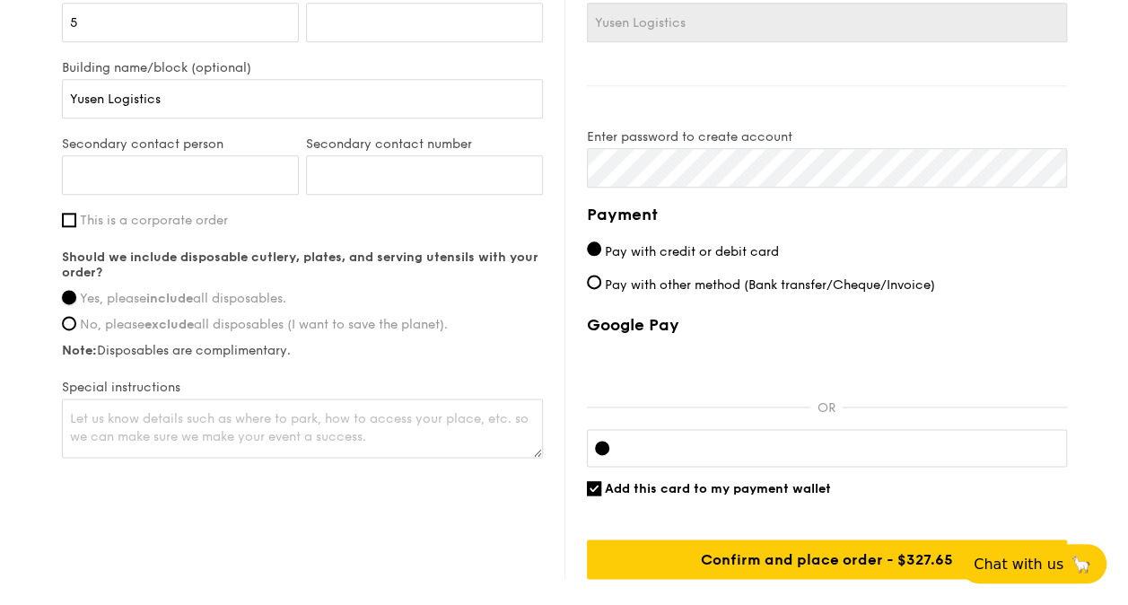
scroll to position [1015, 0]
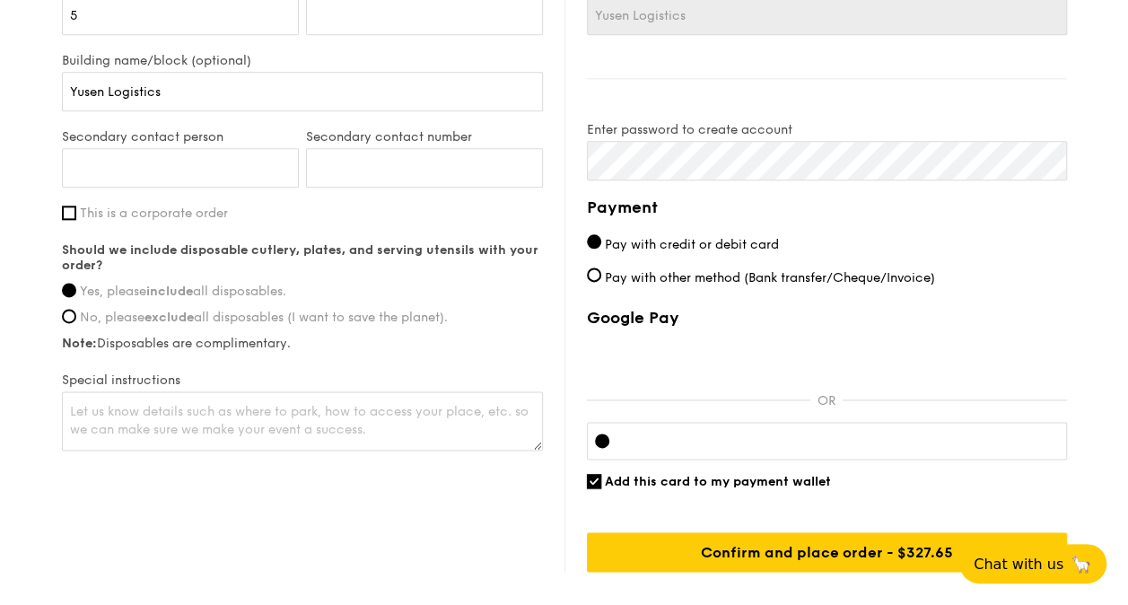
click at [599, 479] on input "Add this card to my payment wallet" at bounding box center [594, 481] width 14 height 14
checkbox input "false"
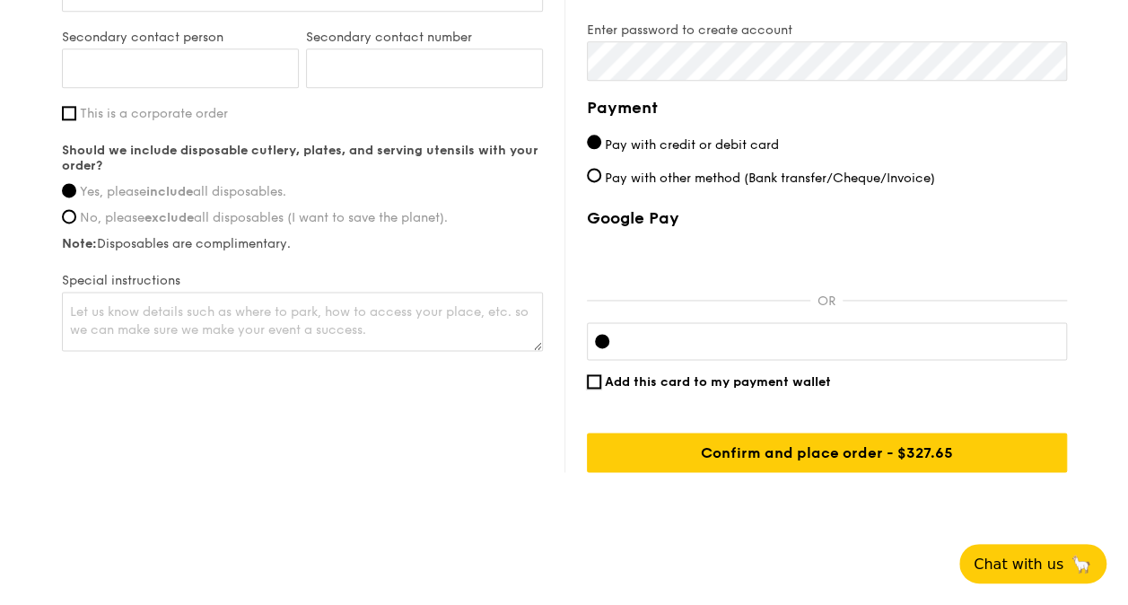
scroll to position [1122, 0]
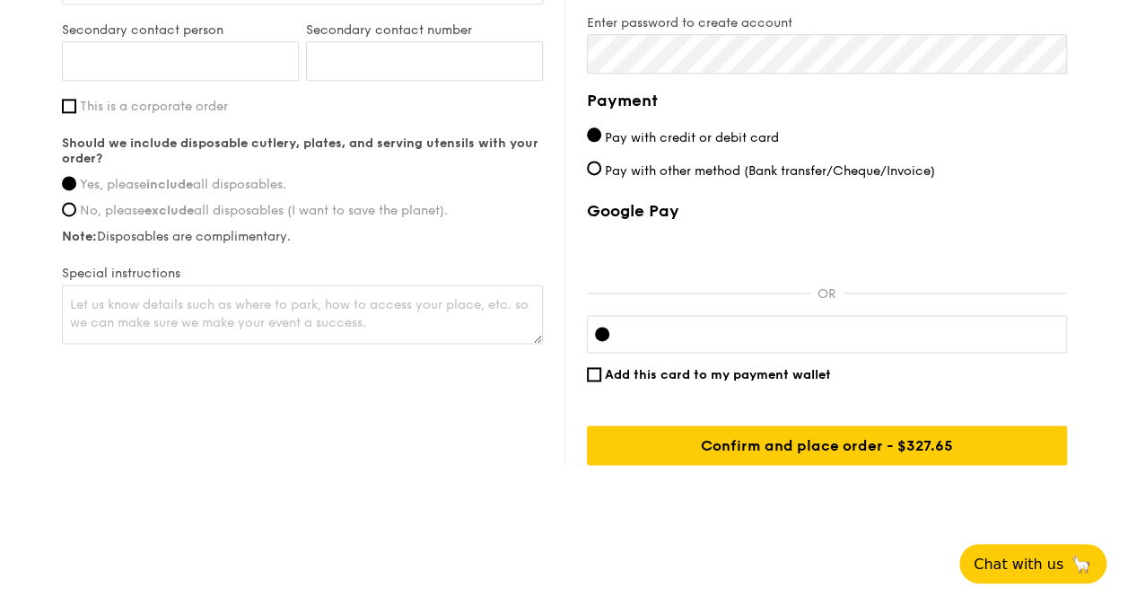
click at [970, 320] on div at bounding box center [827, 334] width 480 height 38
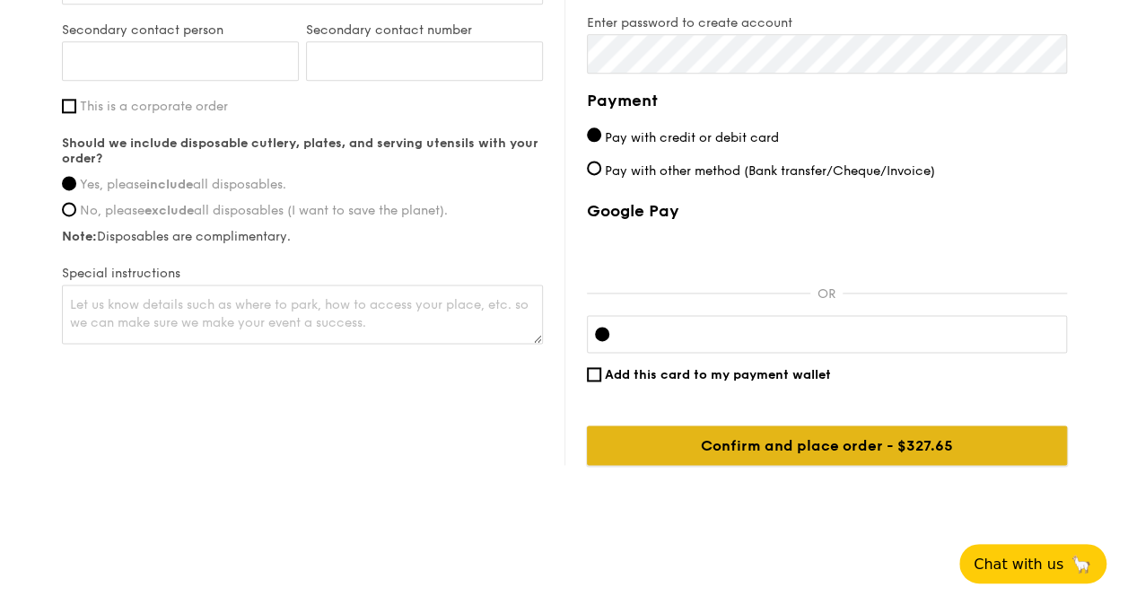
click at [870, 441] on input "Confirm and place order - $327.65" at bounding box center [827, 444] width 480 height 39
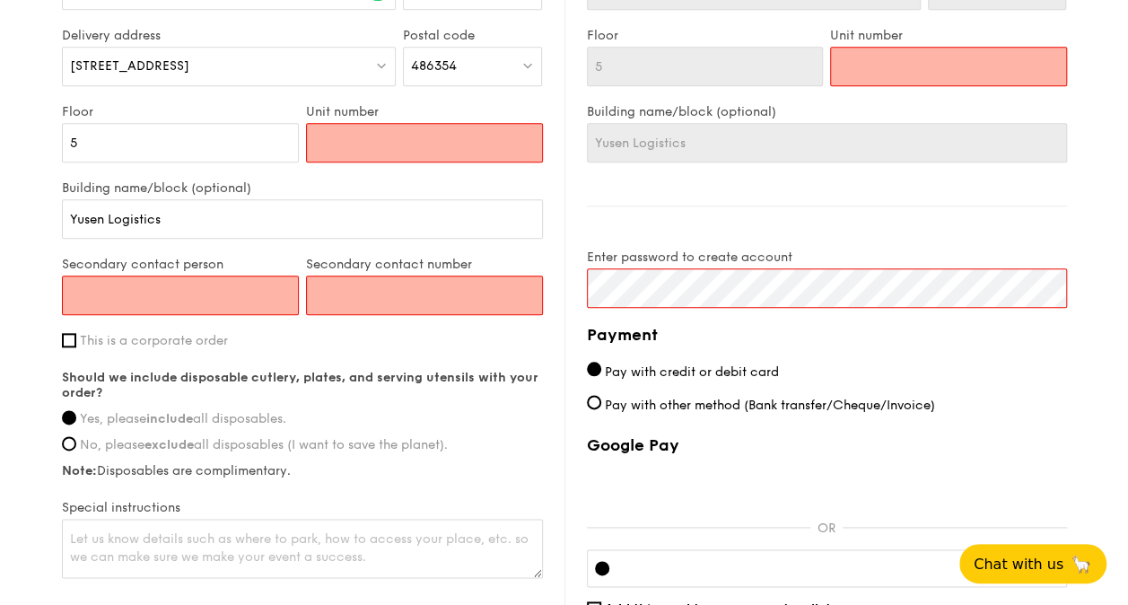
scroll to position [886, 0]
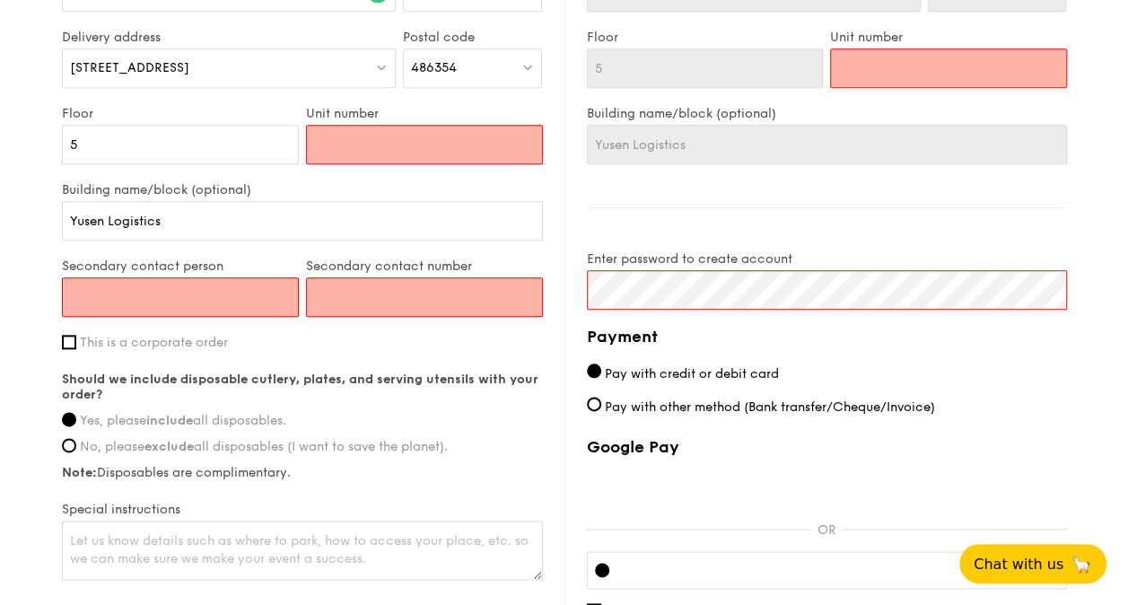
type input "0"
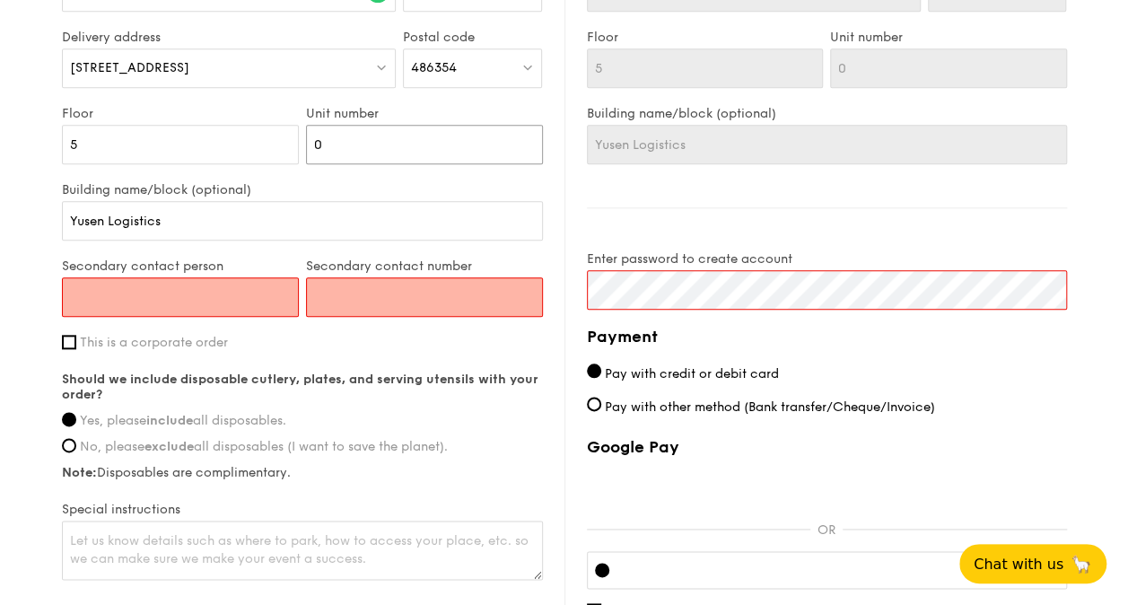
type input "00"
click at [239, 303] on input "Secondary contact person" at bounding box center [180, 296] width 237 height 39
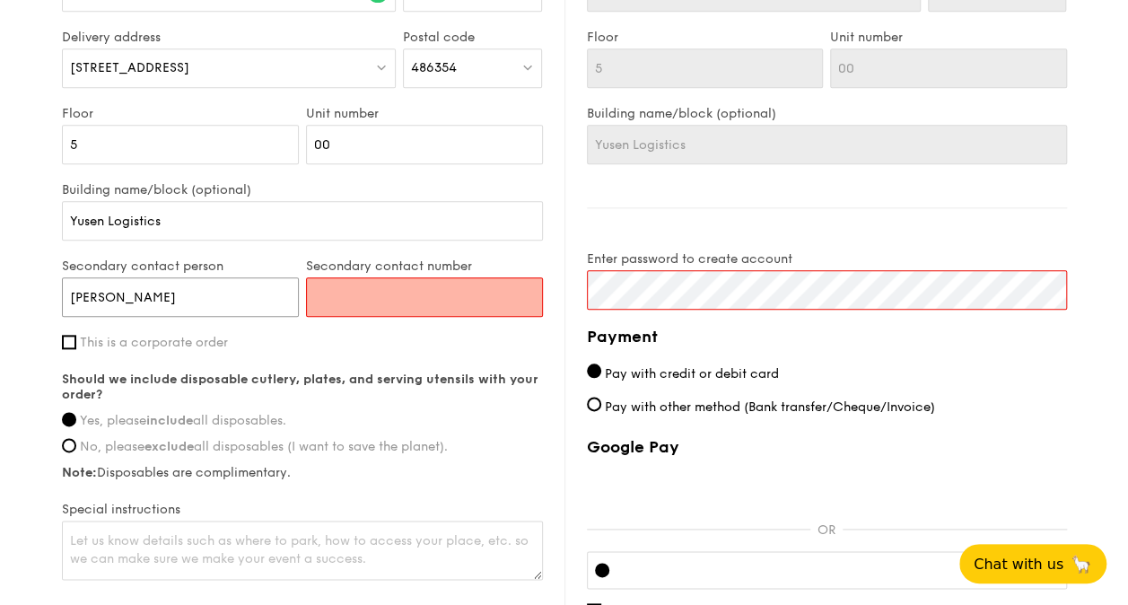
type input "[PERSON_NAME]"
paste input "97288361"
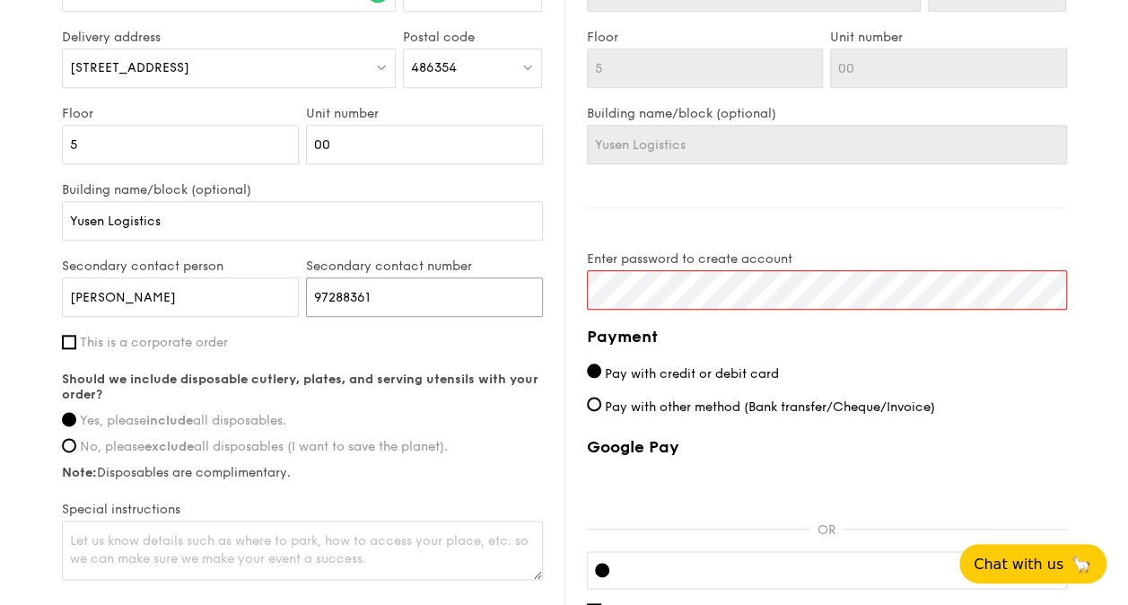
type input "97288361"
drag, startPoint x: 153, startPoint y: 289, endPoint x: 25, endPoint y: 278, distance: 127.9
click input "submit" at bounding box center [0, 0] width 0 height 0
click at [203, 296] on input "[PERSON_NAME]" at bounding box center [180, 296] width 237 height 39
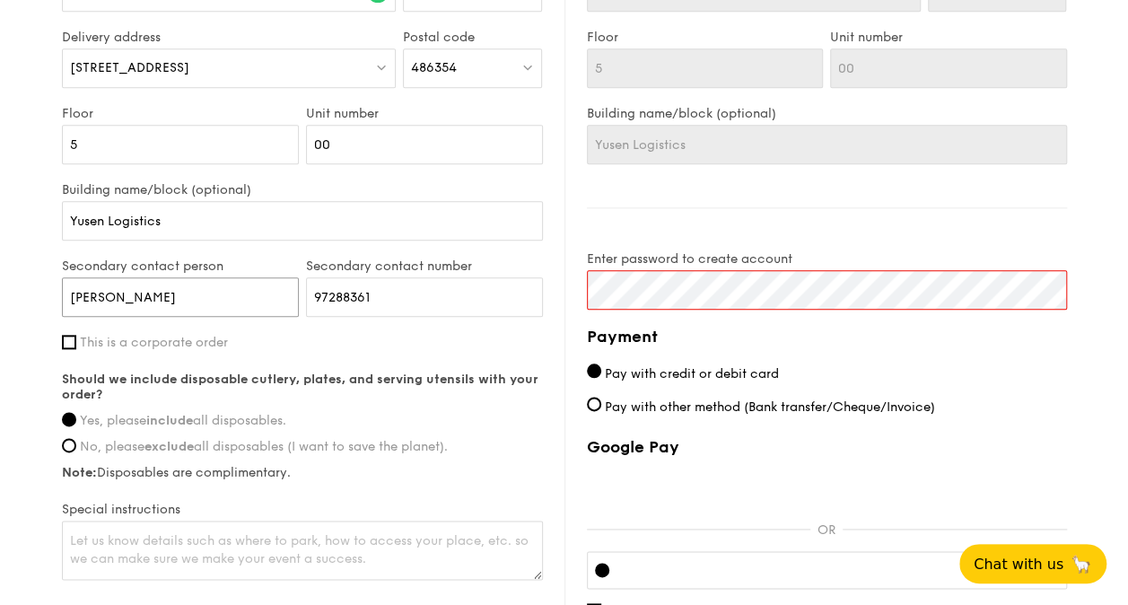
click input "submit" at bounding box center [0, 0] width 0 height 0
click at [200, 296] on input "[PERSON_NAME]" at bounding box center [180, 296] width 237 height 39
type input "[PERSON_NAME]"
type input "94230709"
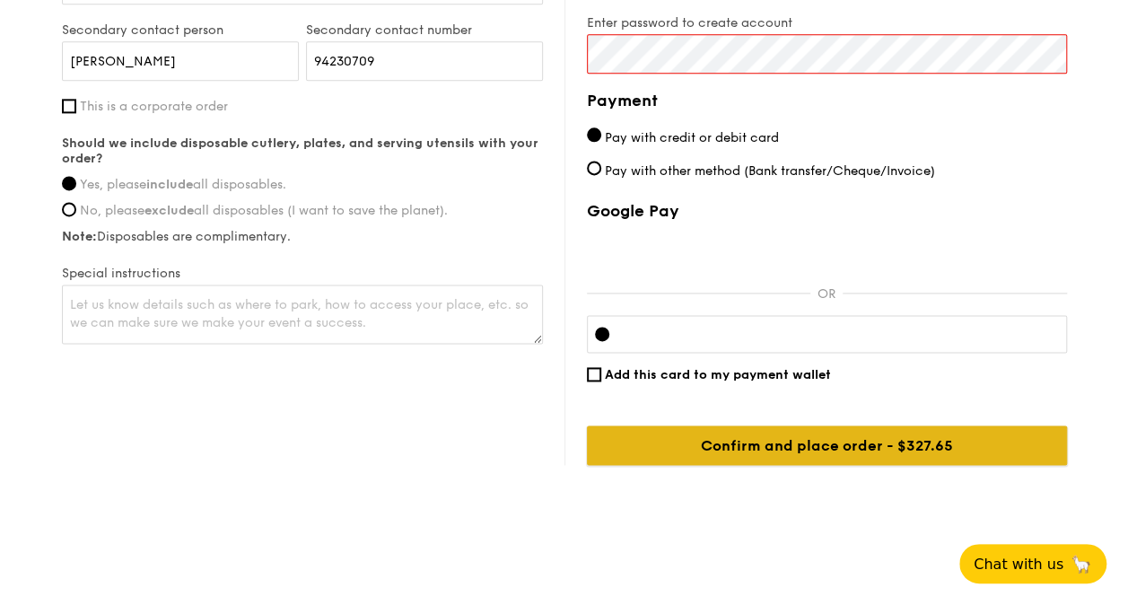
click at [843, 441] on input "Confirm and place order - $327.65" at bounding box center [827, 444] width 480 height 39
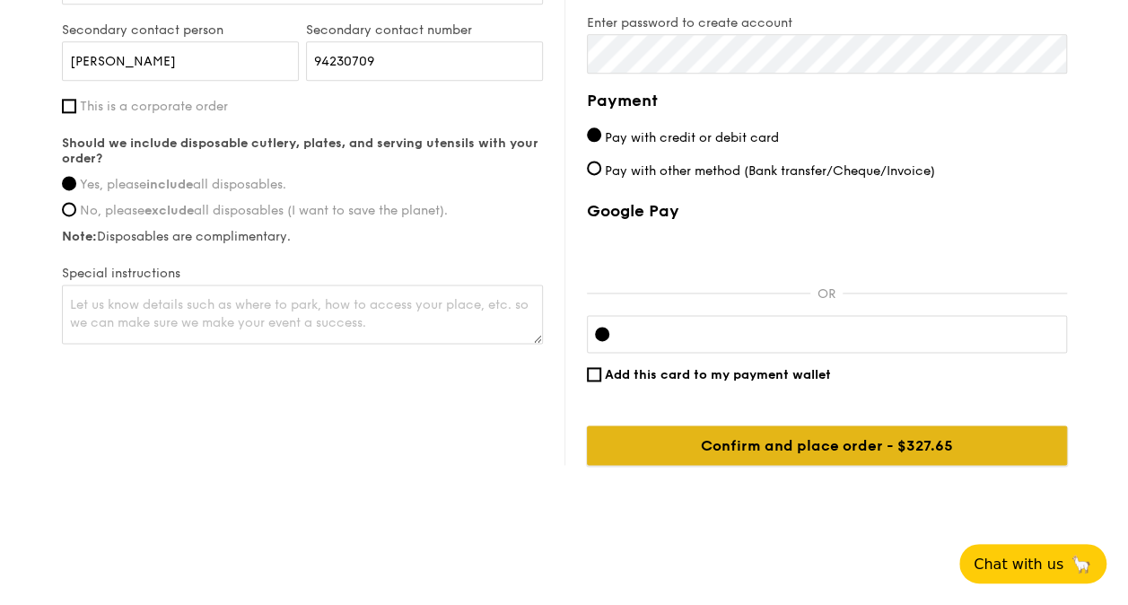
click at [882, 441] on input "Confirm and place order - $327.65" at bounding box center [827, 444] width 480 height 39
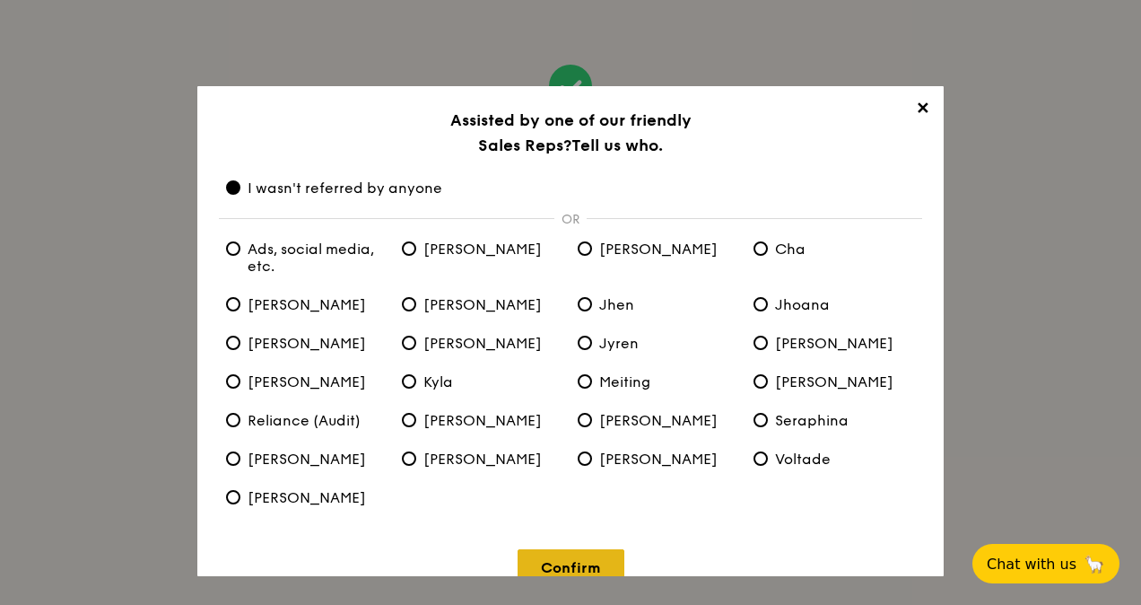
click at [562, 564] on link "Confirm" at bounding box center [571, 567] width 107 height 37
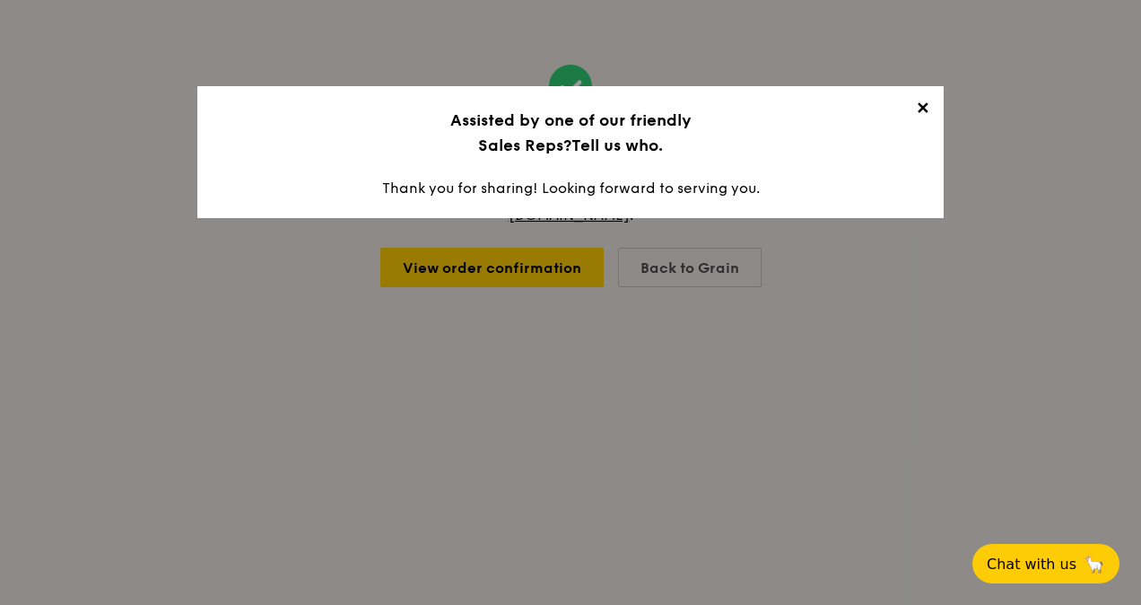
click at [924, 111] on span "✕" at bounding box center [922, 111] width 25 height 25
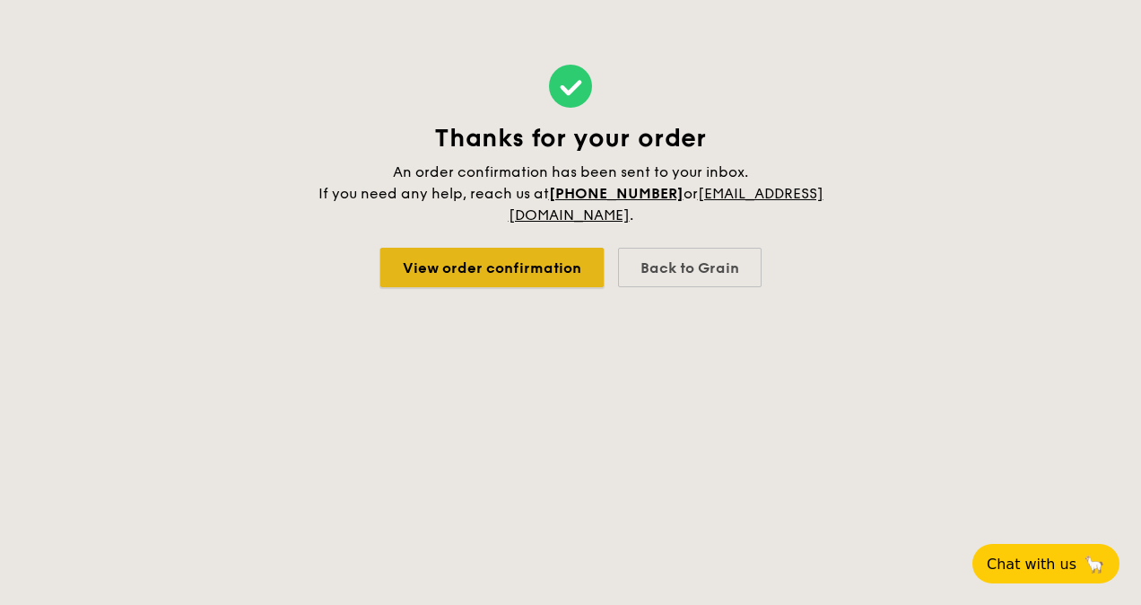
click at [450, 276] on link "View order confirmation" at bounding box center [491, 267] width 223 height 39
